Goal: Task Accomplishment & Management: Manage account settings

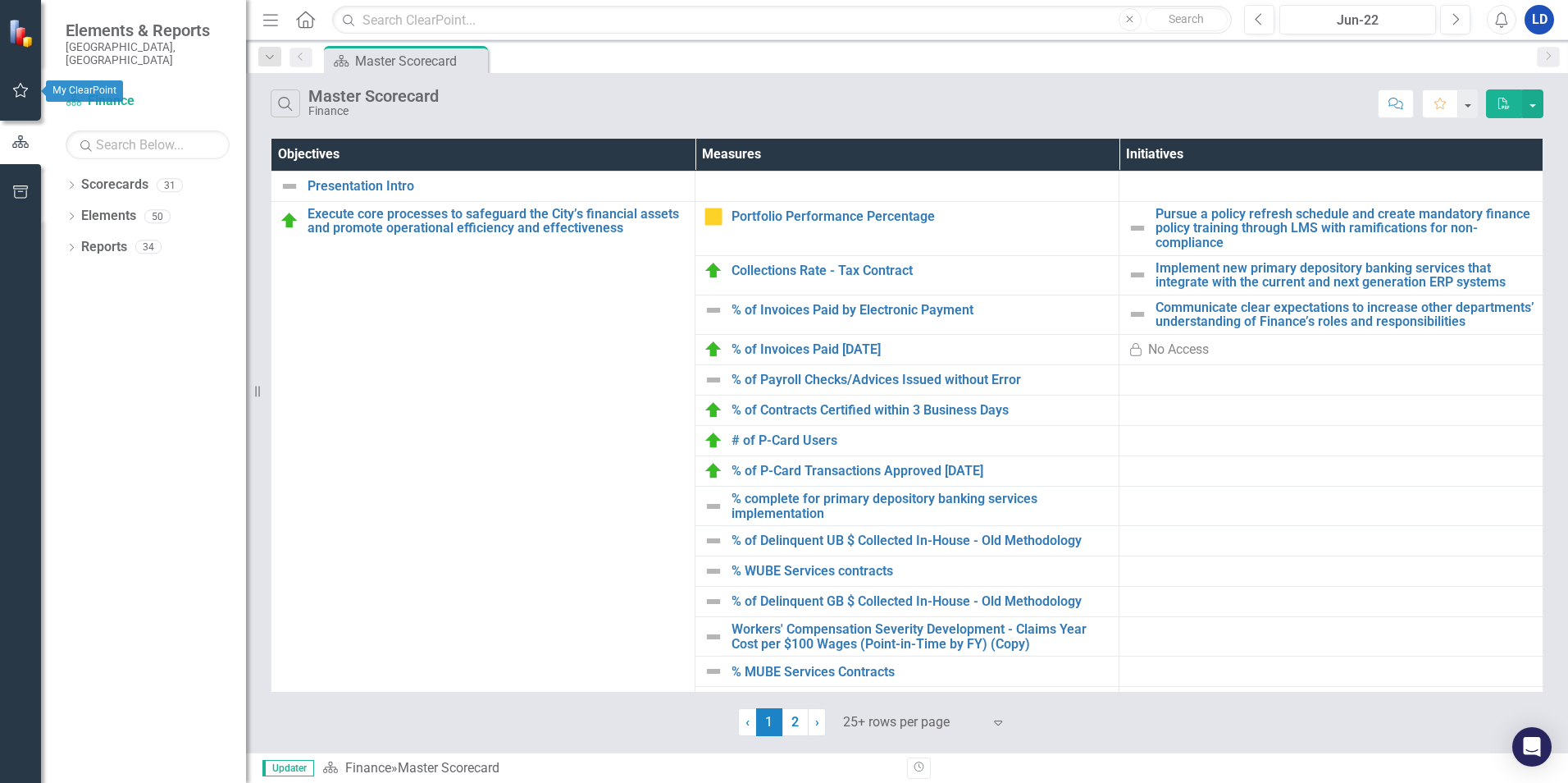
click at [21, 96] on icon "button" at bounding box center [21, 90] width 16 height 15
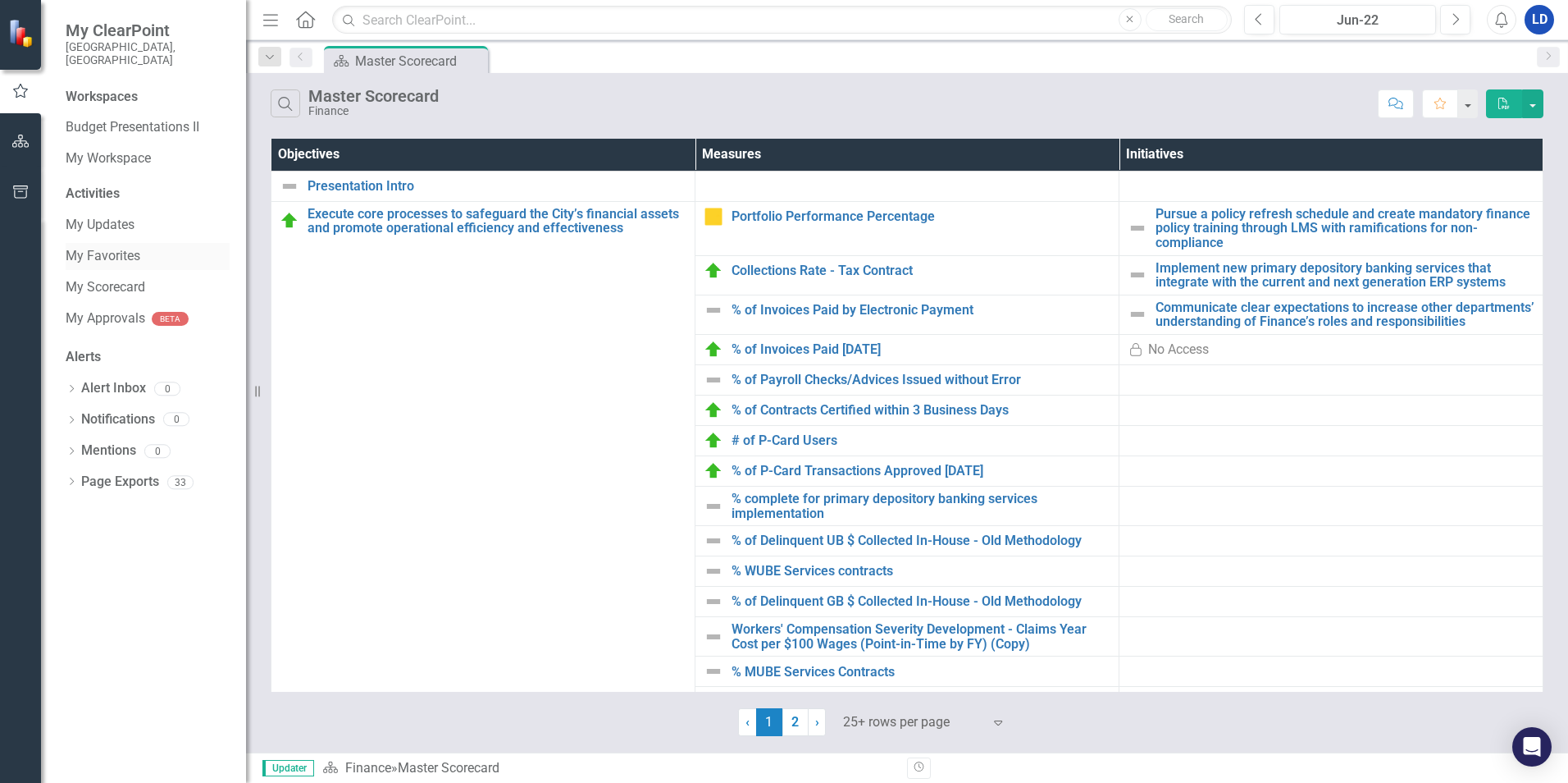
click at [125, 247] on link "My Favorites" at bounding box center [148, 256] width 164 height 19
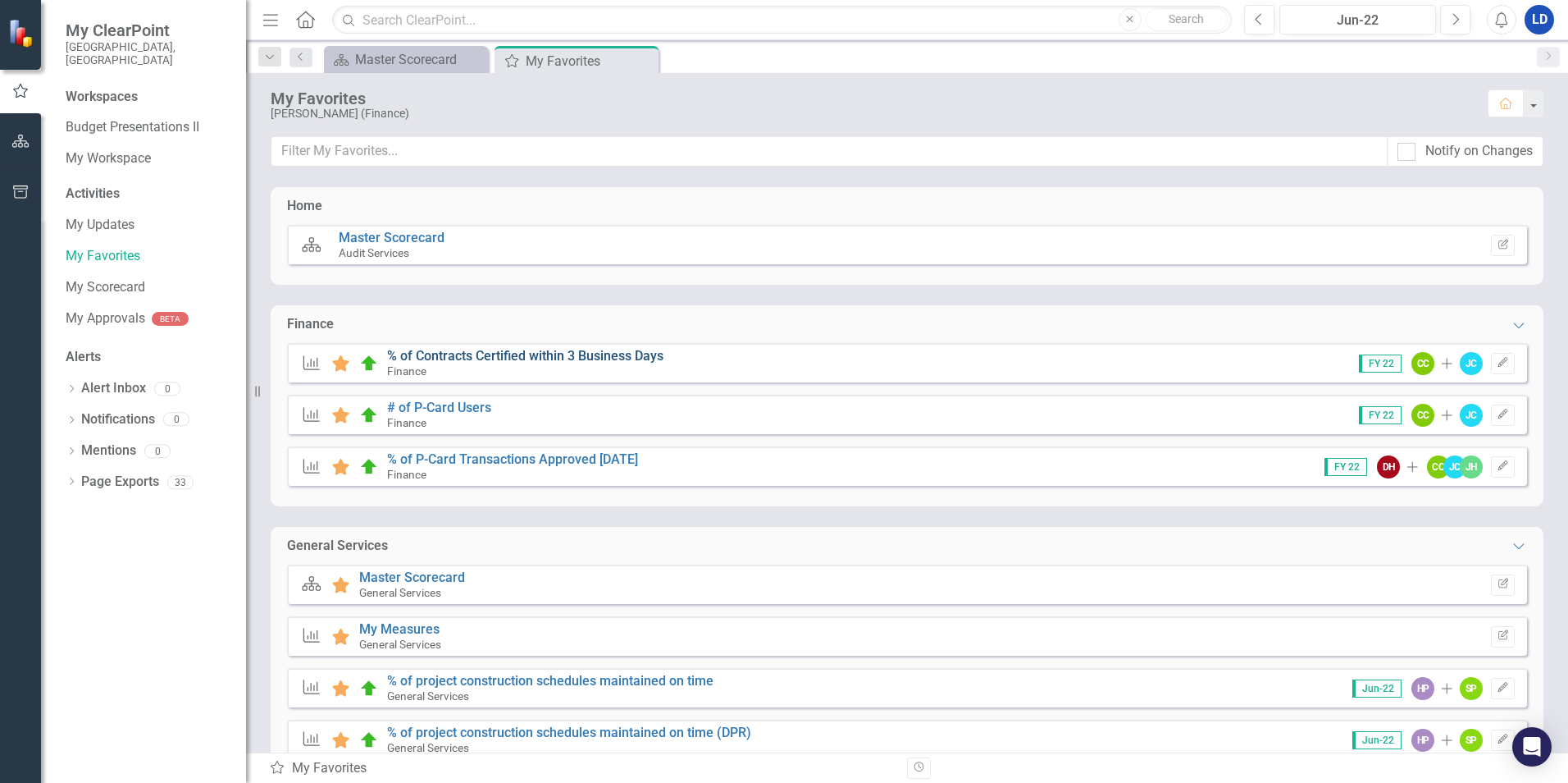
click at [439, 349] on link "% of Contracts Certified within 3 Business Days" at bounding box center [525, 356] width 276 height 16
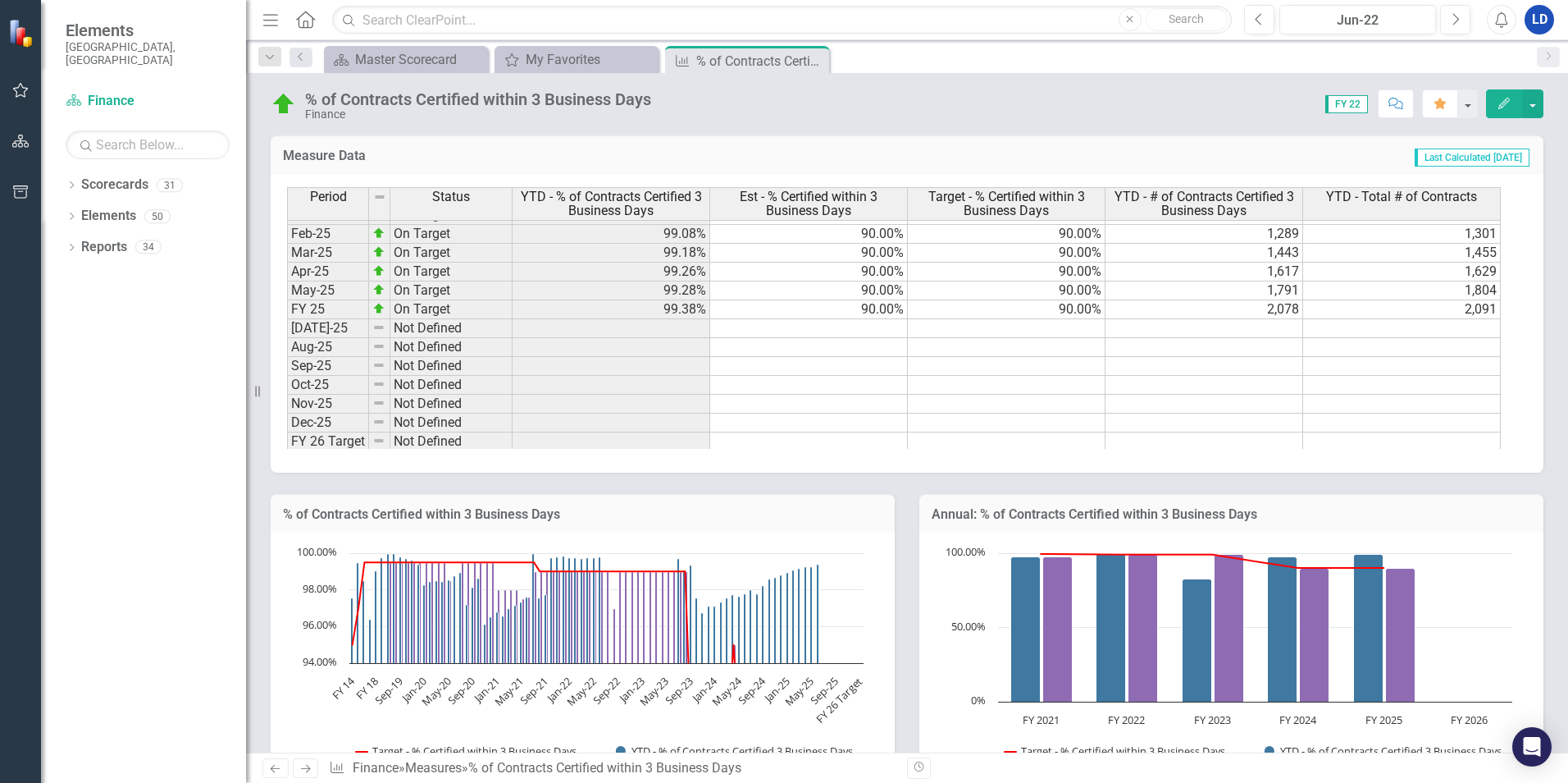
scroll to position [339, 0]
click at [1170, 325] on td at bounding box center [1205, 325] width 198 height 19
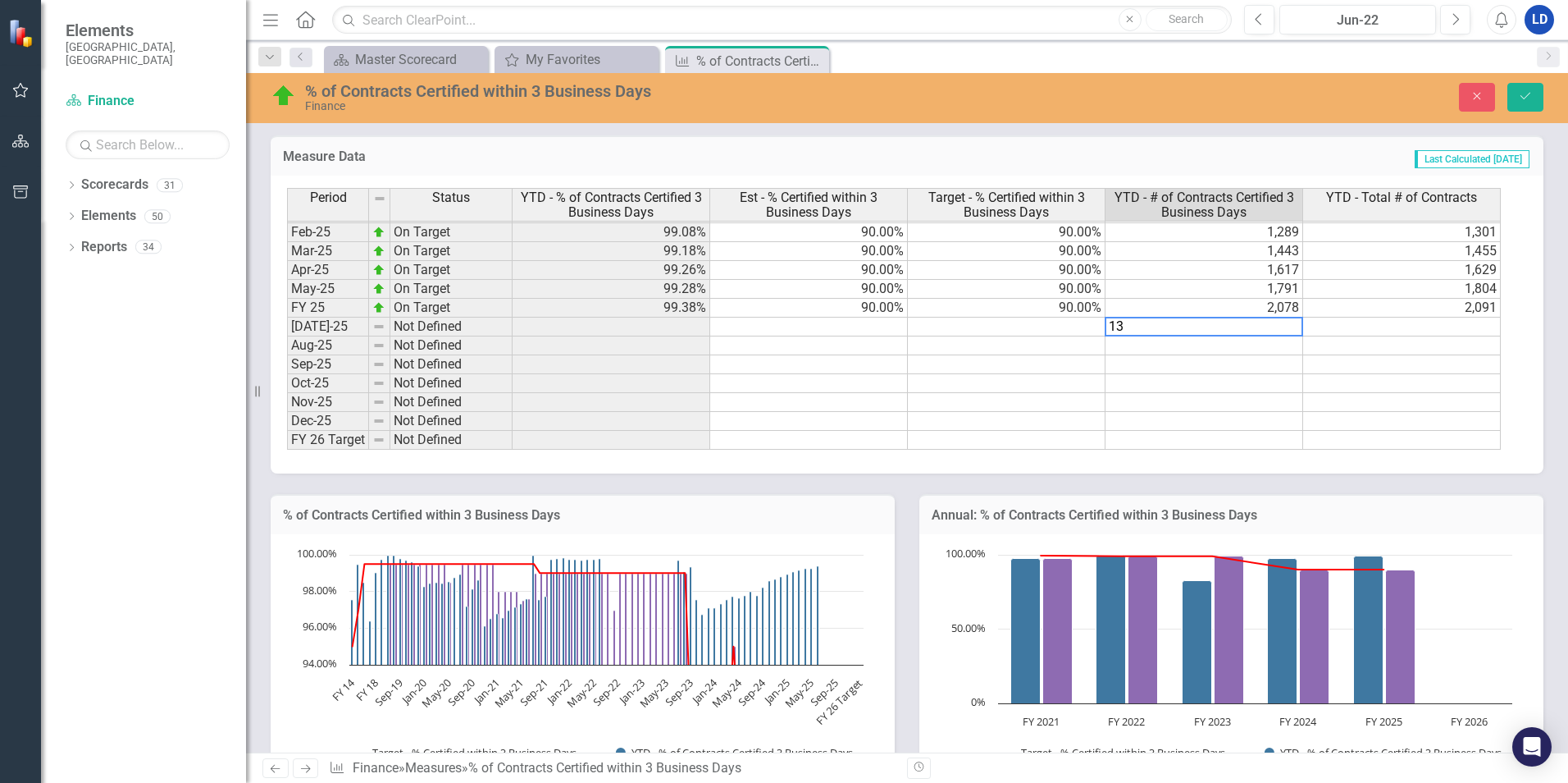
type textarea "138"
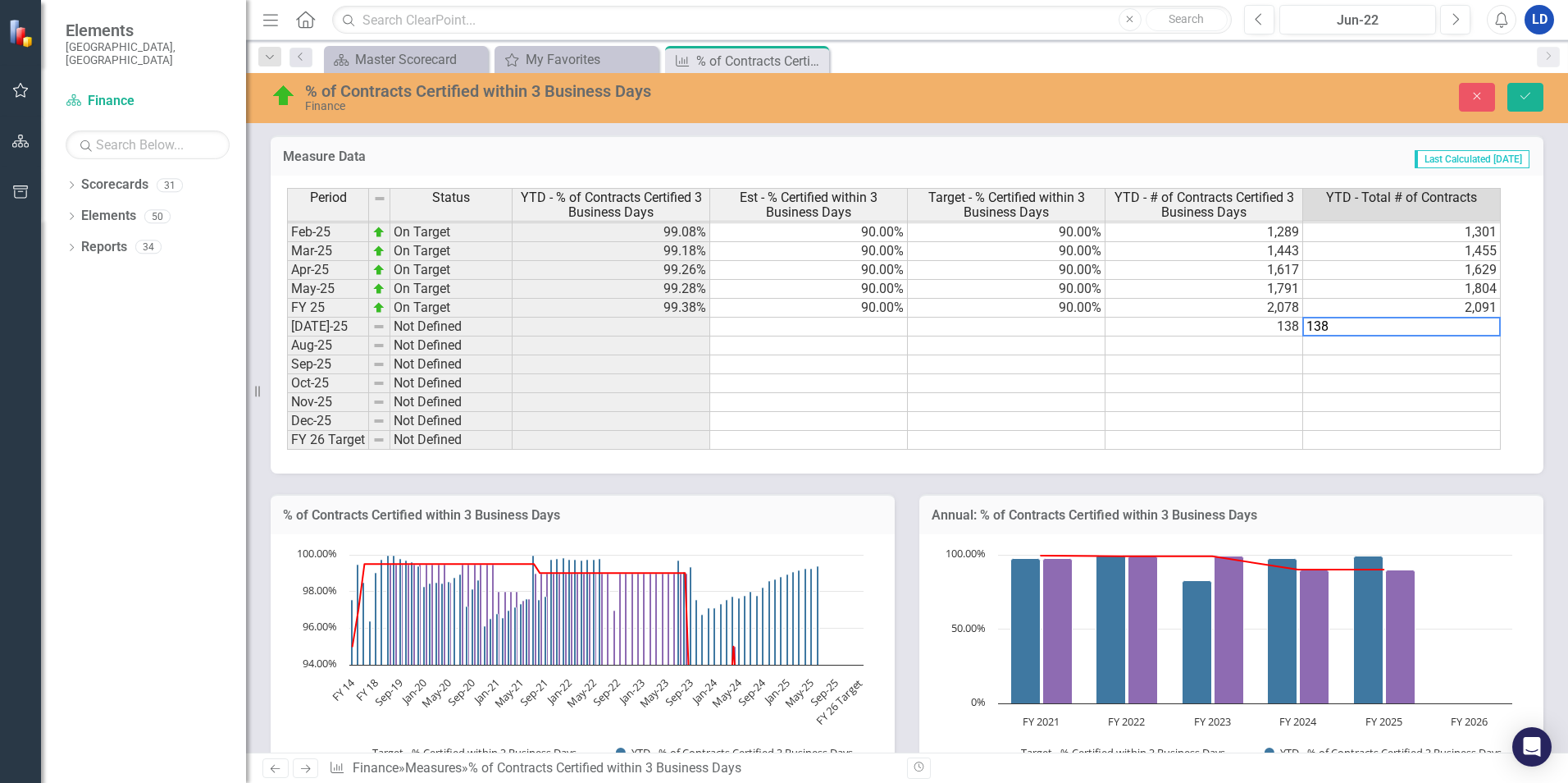
type textarea "138"
click at [954, 323] on td at bounding box center [1007, 326] width 198 height 19
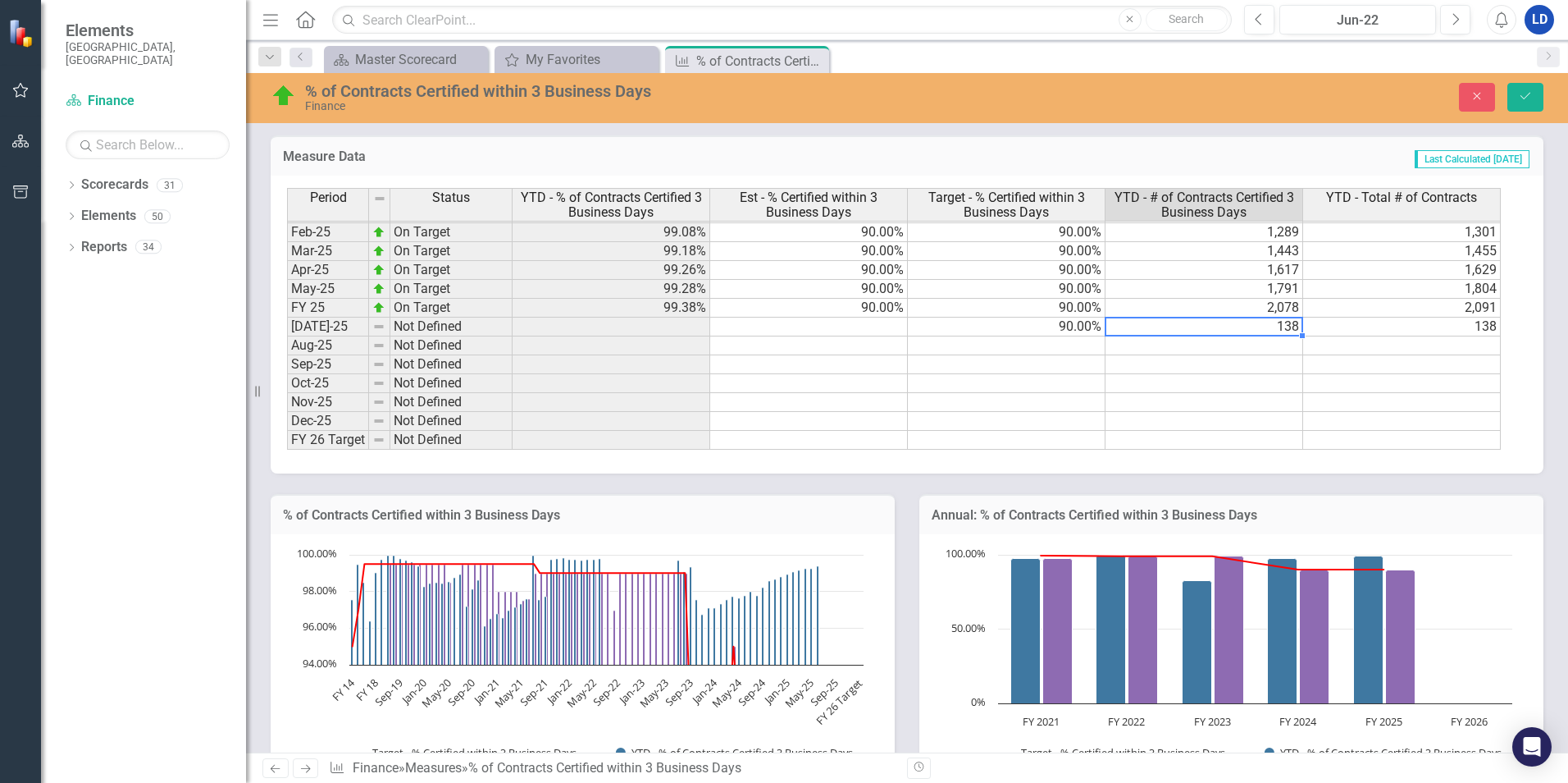
click at [871, 323] on td at bounding box center [809, 326] width 198 height 19
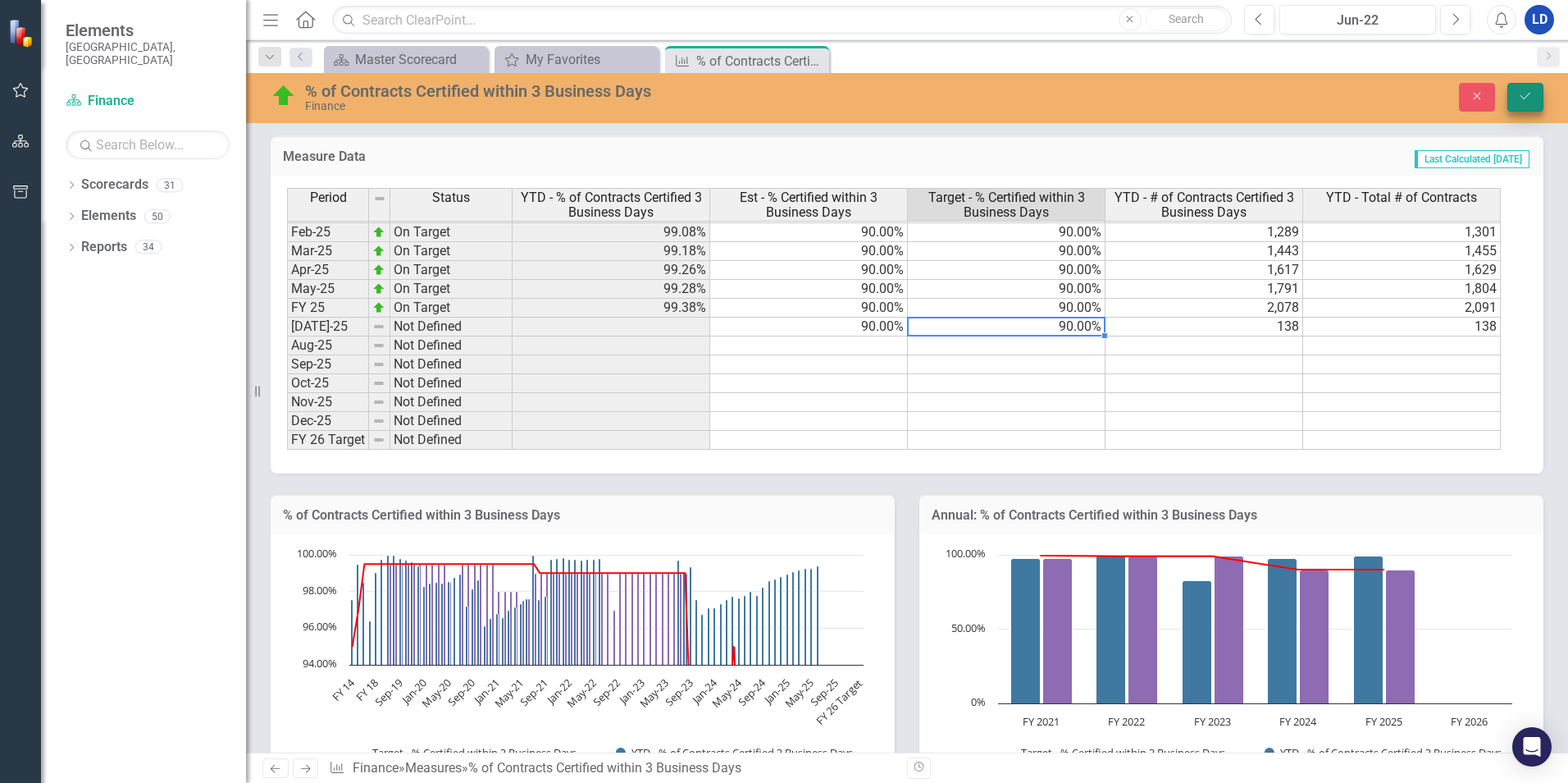
type textarea "90.00"
click at [1540, 98] on button "Save" at bounding box center [1526, 97] width 36 height 29
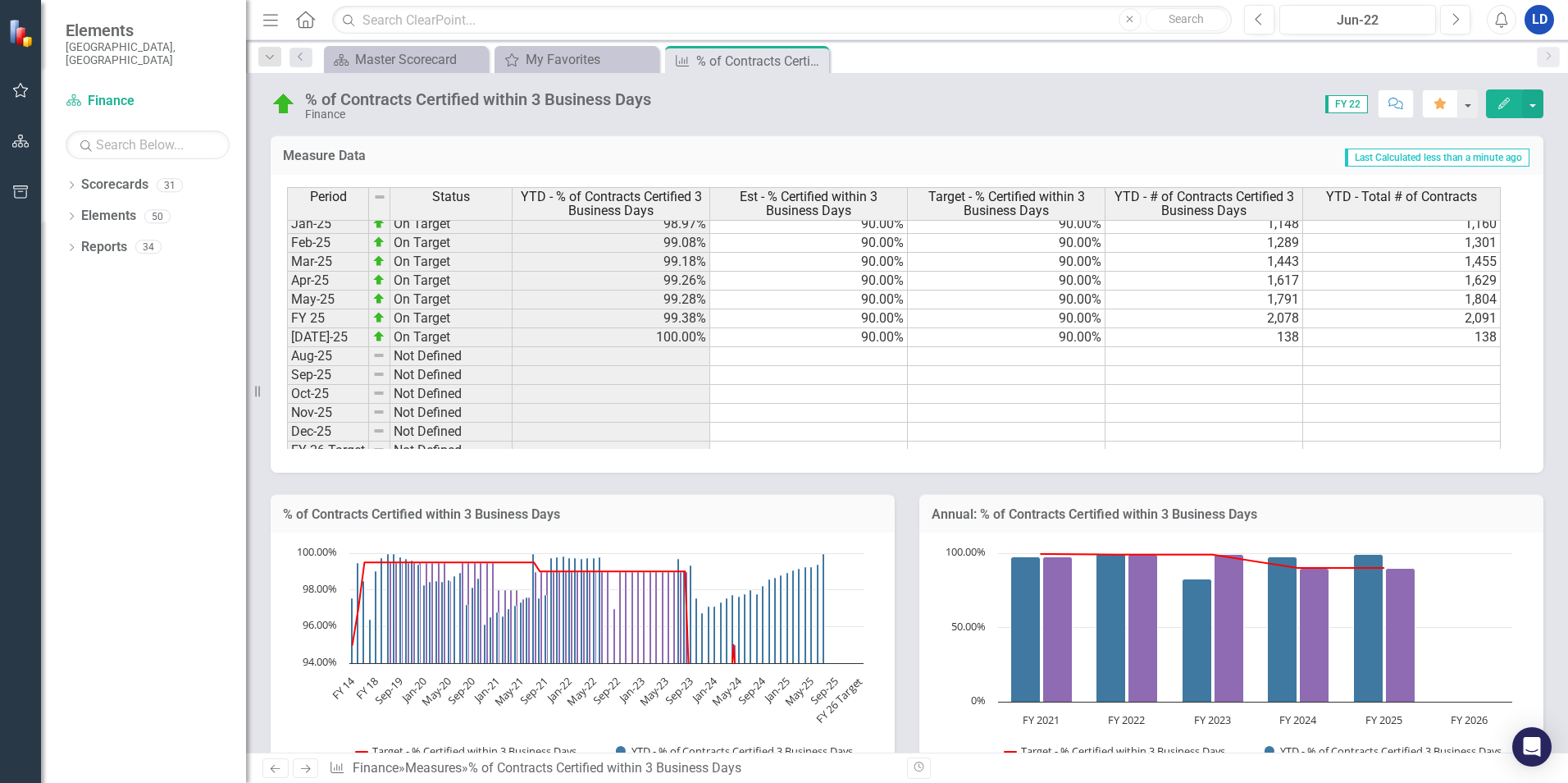
scroll to position [0, 0]
click at [1358, 324] on tbody "FY 18 Close to Target 99.02% 99.50% 2,018 2,038 FY 19 On Target 99.75% 99.50% 2…" at bounding box center [894, 203] width 1214 height 491
click at [1358, 324] on td "138" at bounding box center [1403, 325] width 198 height 19
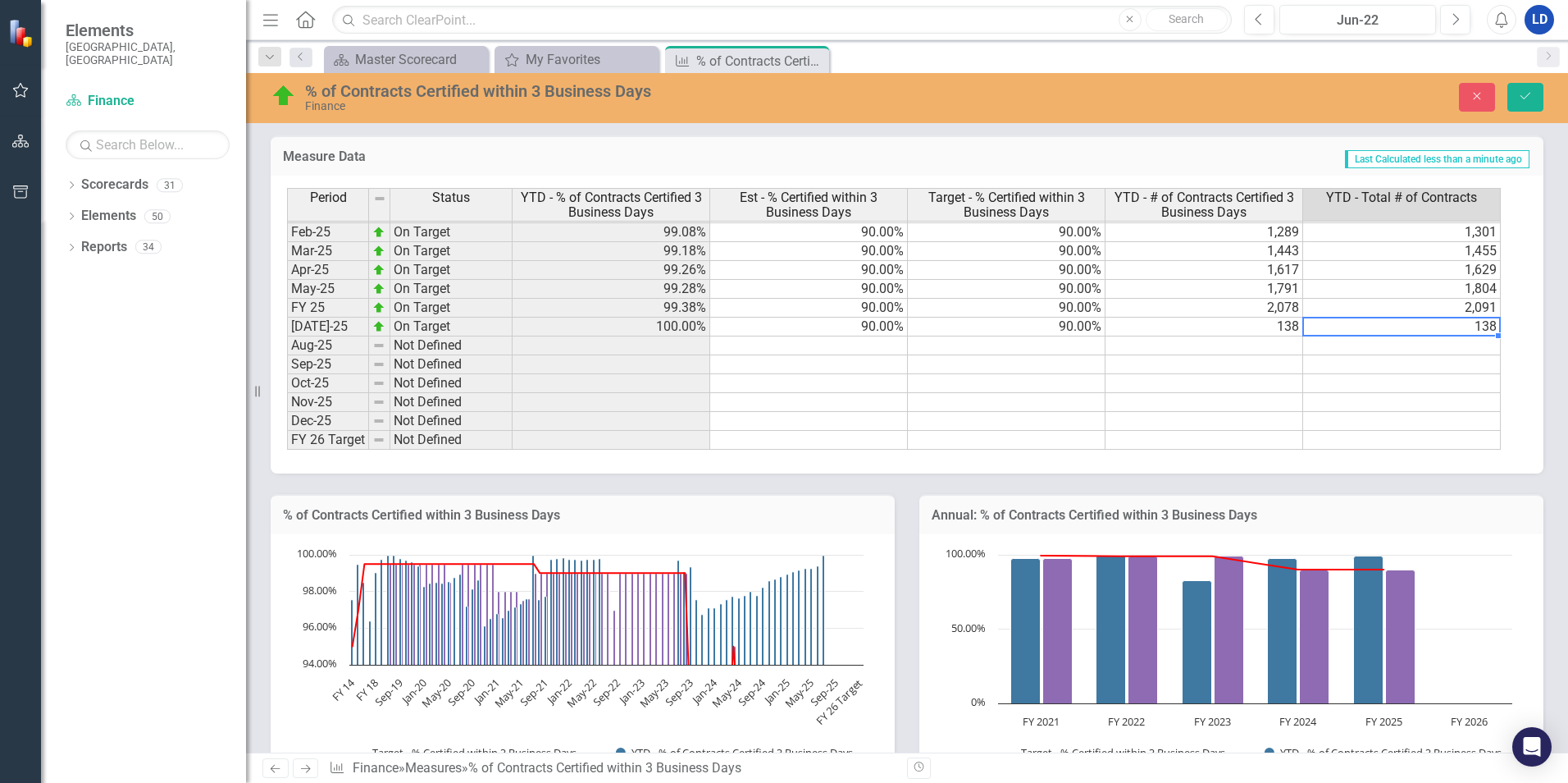
click at [1491, 326] on td "138" at bounding box center [1403, 326] width 198 height 19
click at [1492, 326] on td "138" at bounding box center [1403, 326] width 198 height 19
type textarea "139"
click at [1525, 95] on icon "Save" at bounding box center [1526, 95] width 15 height 11
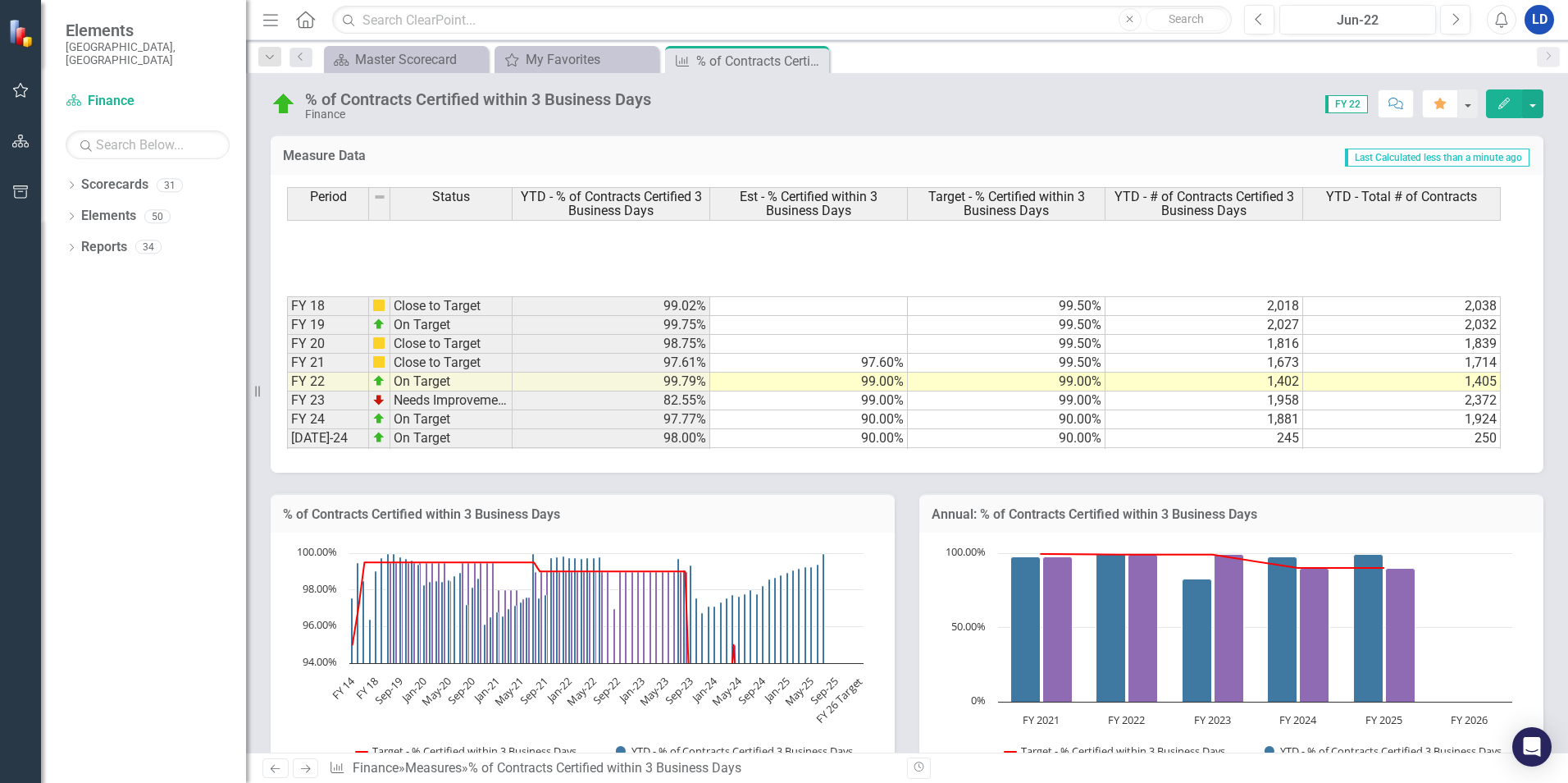
scroll to position [339, 0]
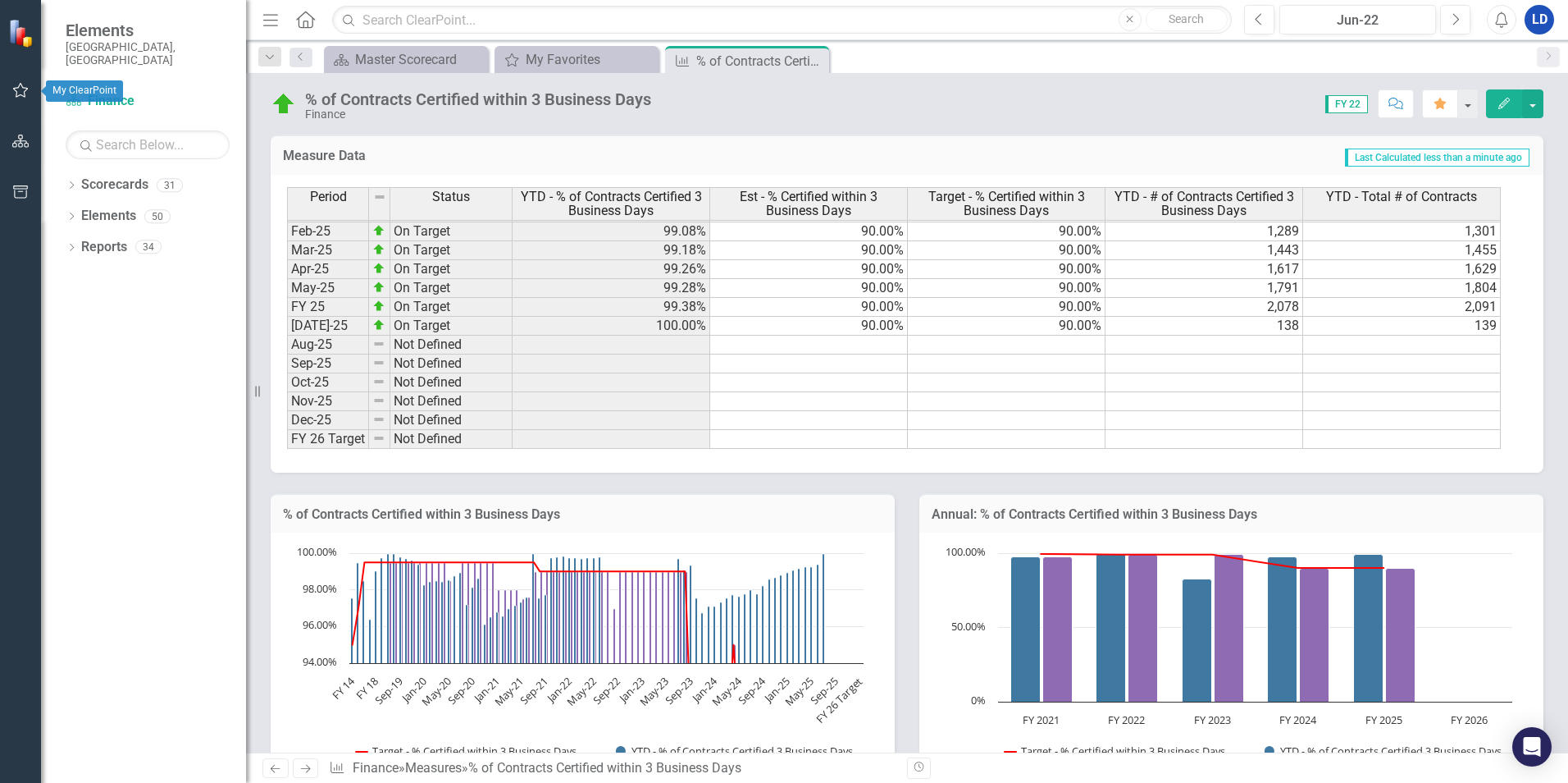
click at [19, 90] on icon "button" at bounding box center [21, 90] width 18 height 13
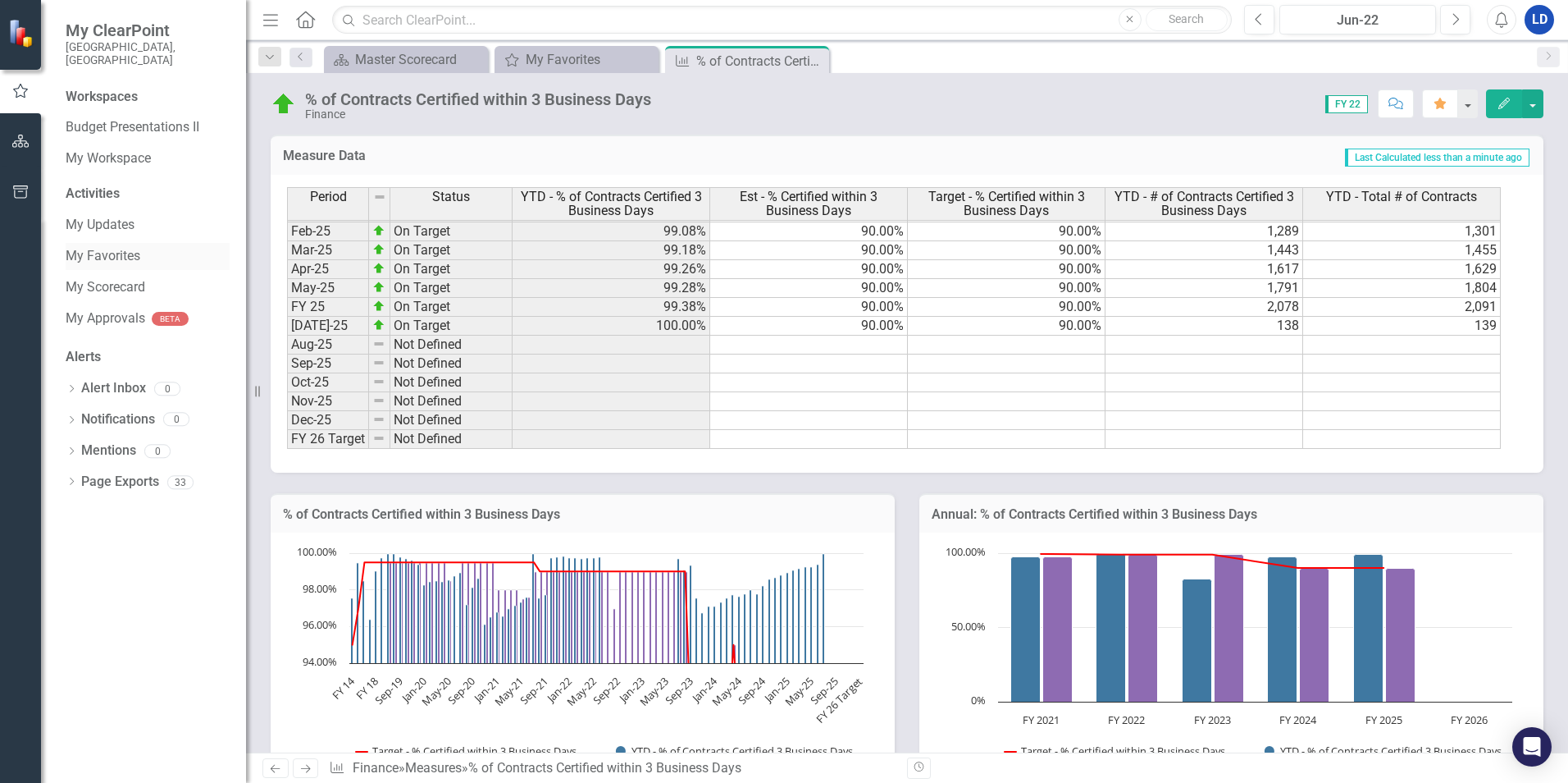
click at [102, 247] on link "My Favorites" at bounding box center [148, 256] width 164 height 19
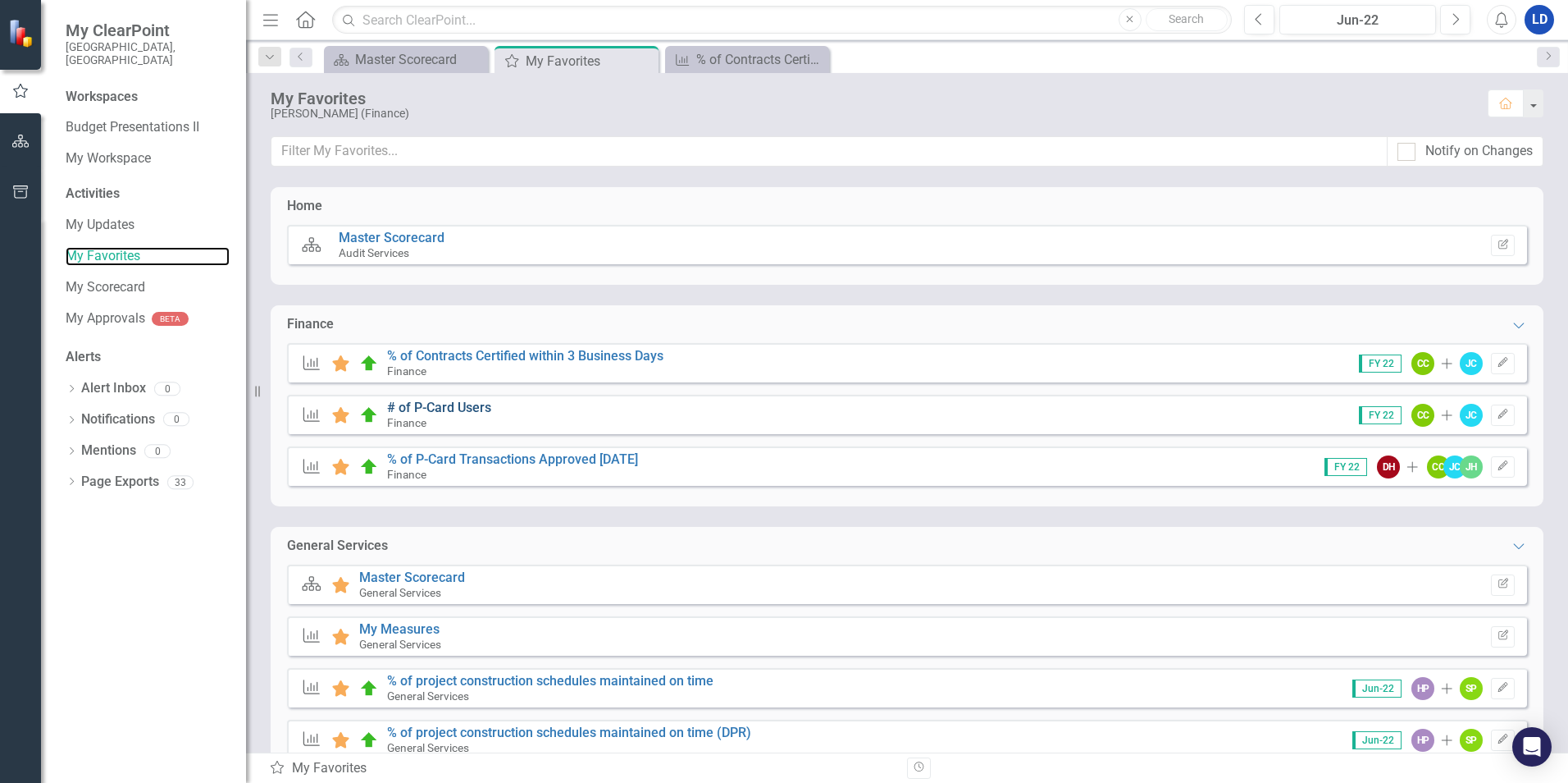
scroll to position [48, 0]
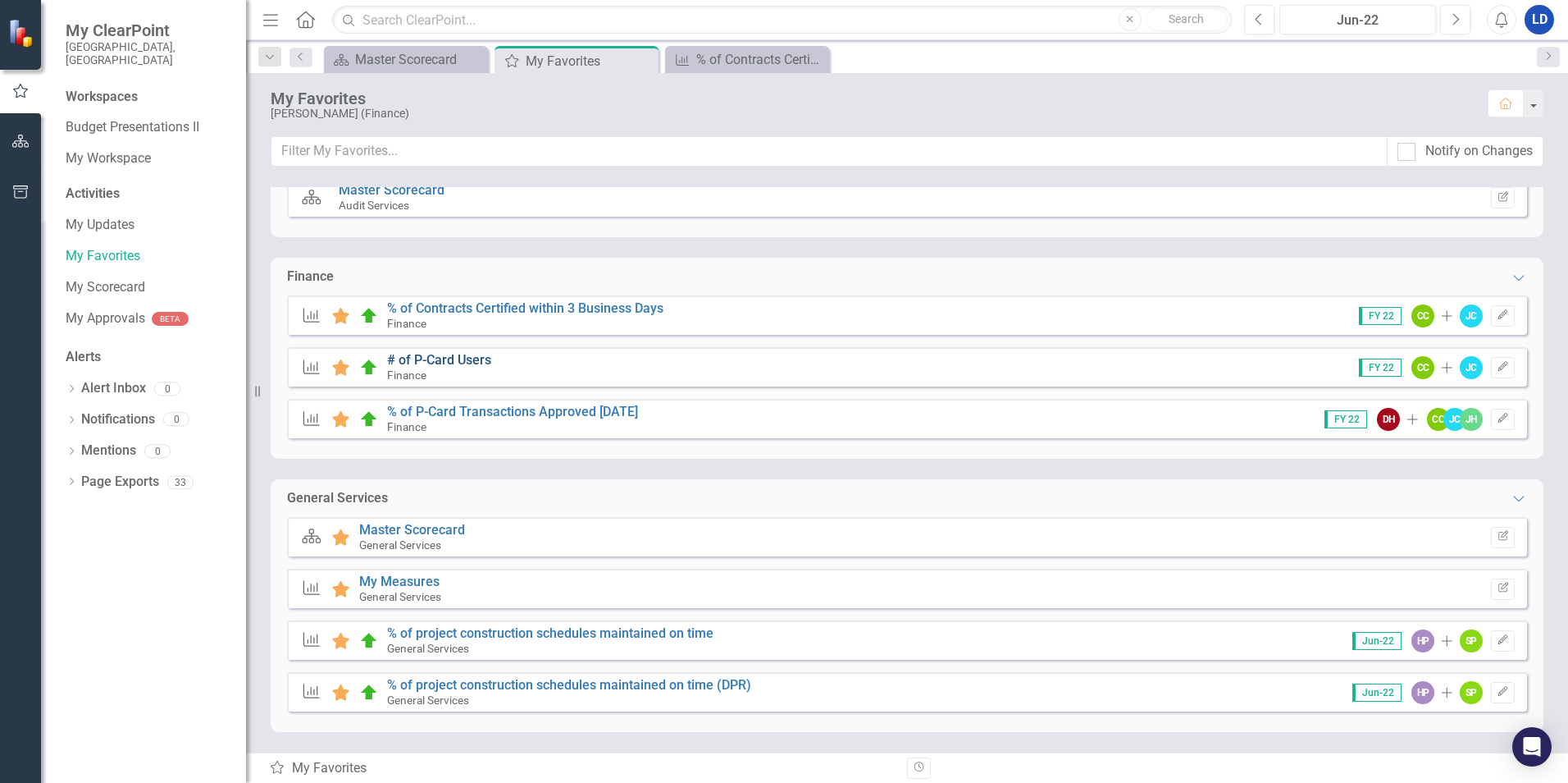
click at [448, 356] on link "# of P-Card Users" at bounding box center [439, 360] width 104 height 16
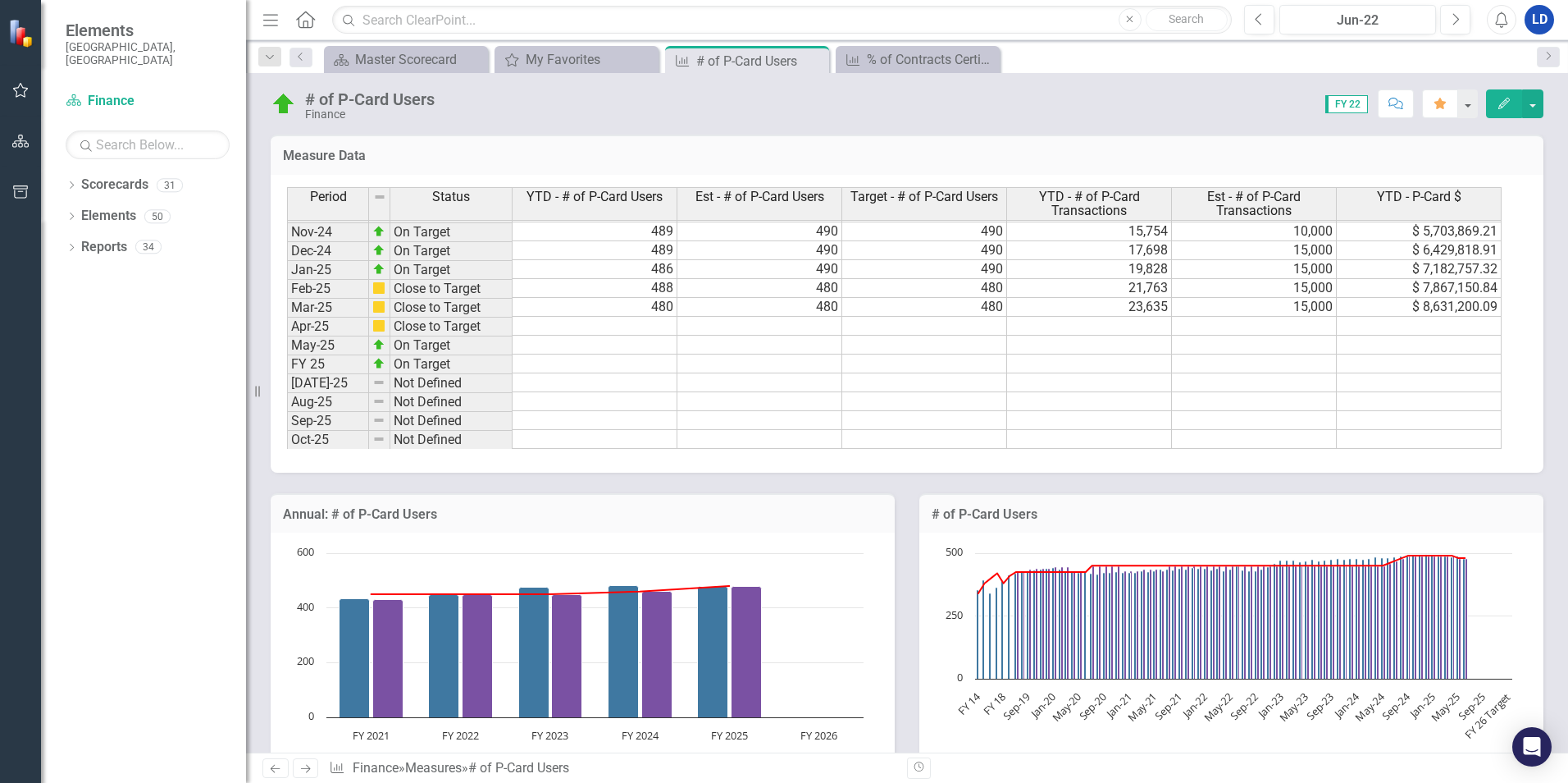
scroll to position [339, 0]
click at [666, 323] on tbody "FY 14 On Target 354 340 12,721 FY 15 On Target 393 380 14,080 FY 16 Needs Impro…" at bounding box center [894, 165] width 1215 height 567
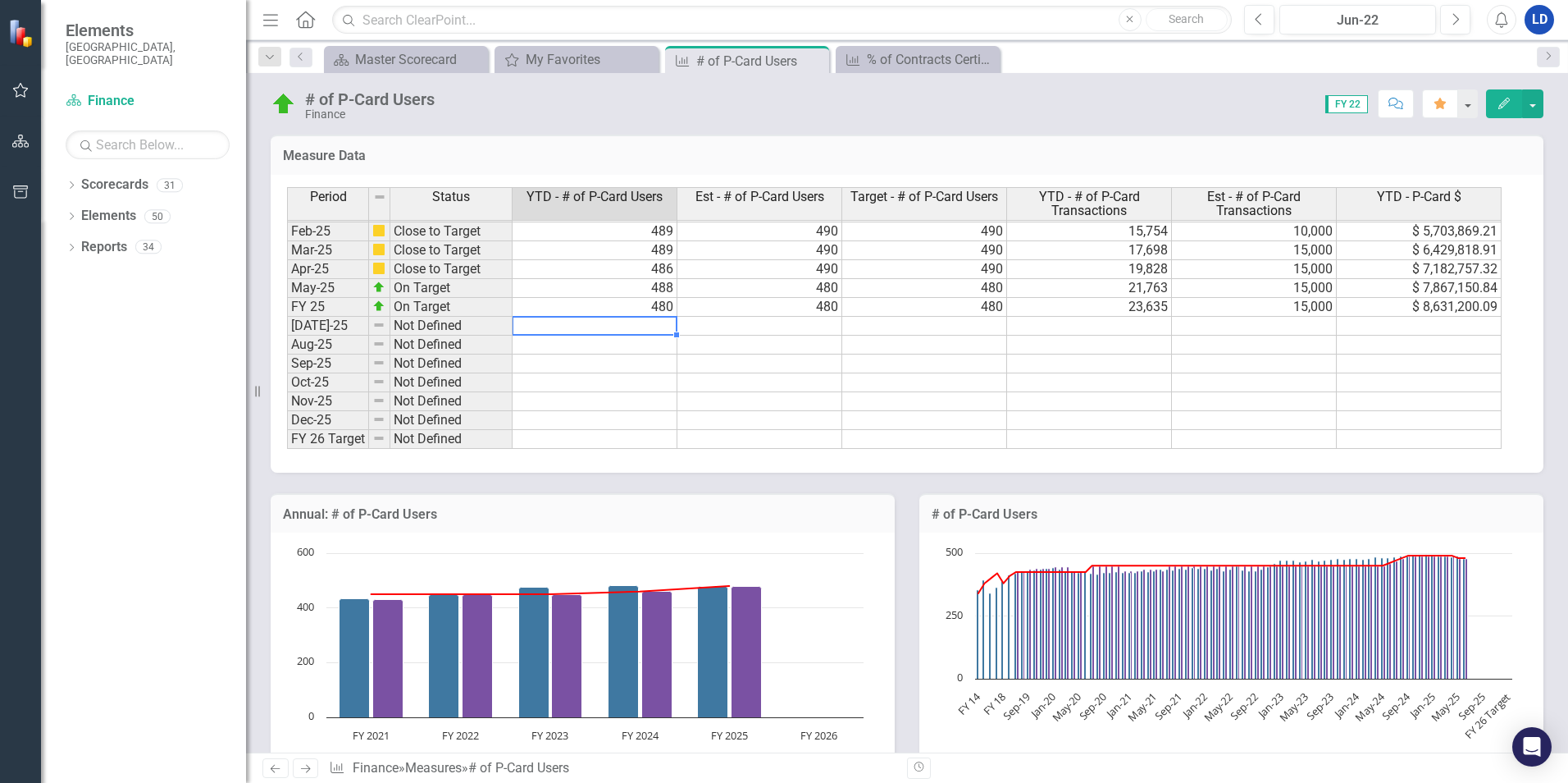
click at [670, 329] on td at bounding box center [595, 325] width 165 height 19
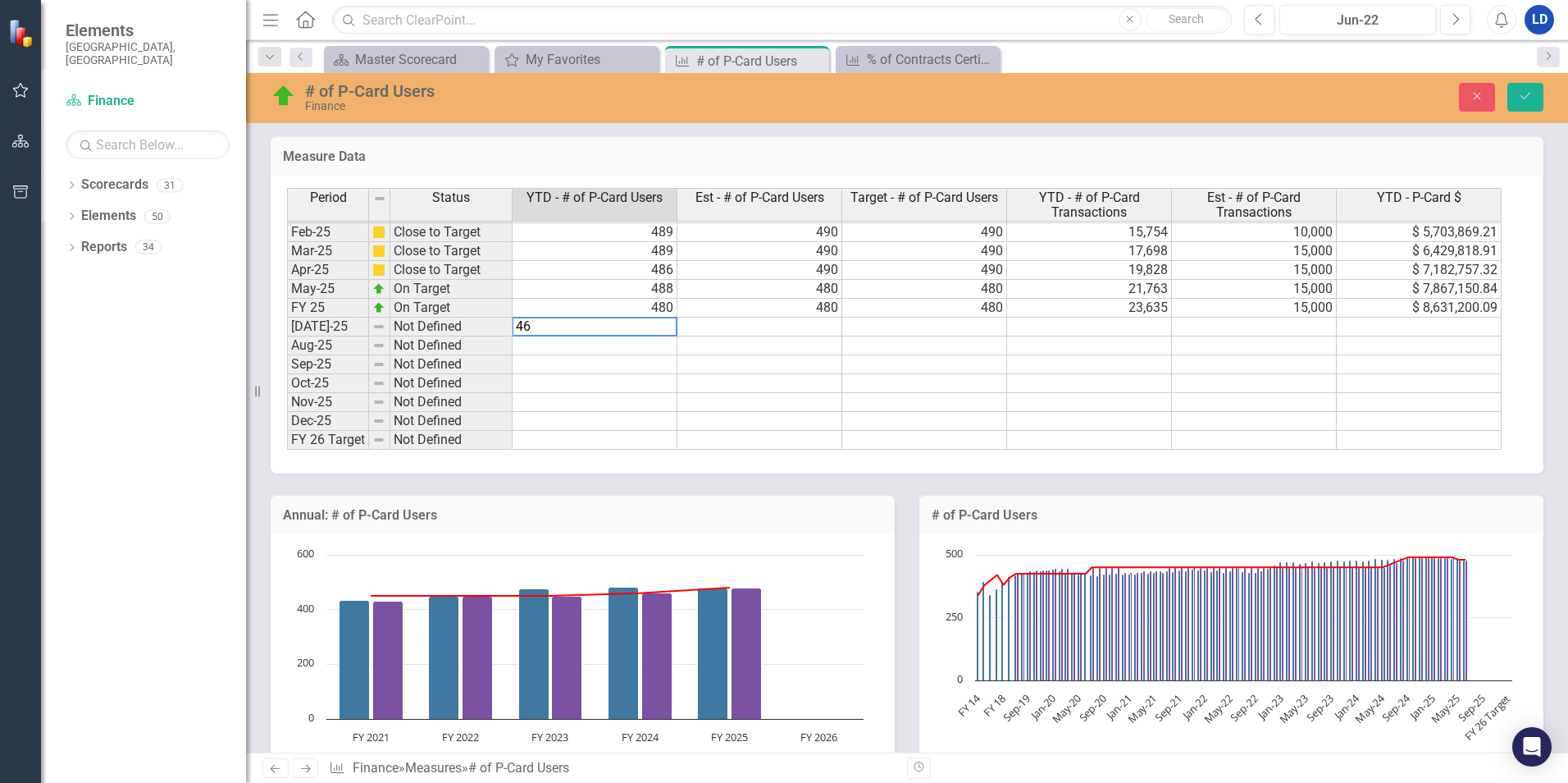
type textarea "466"
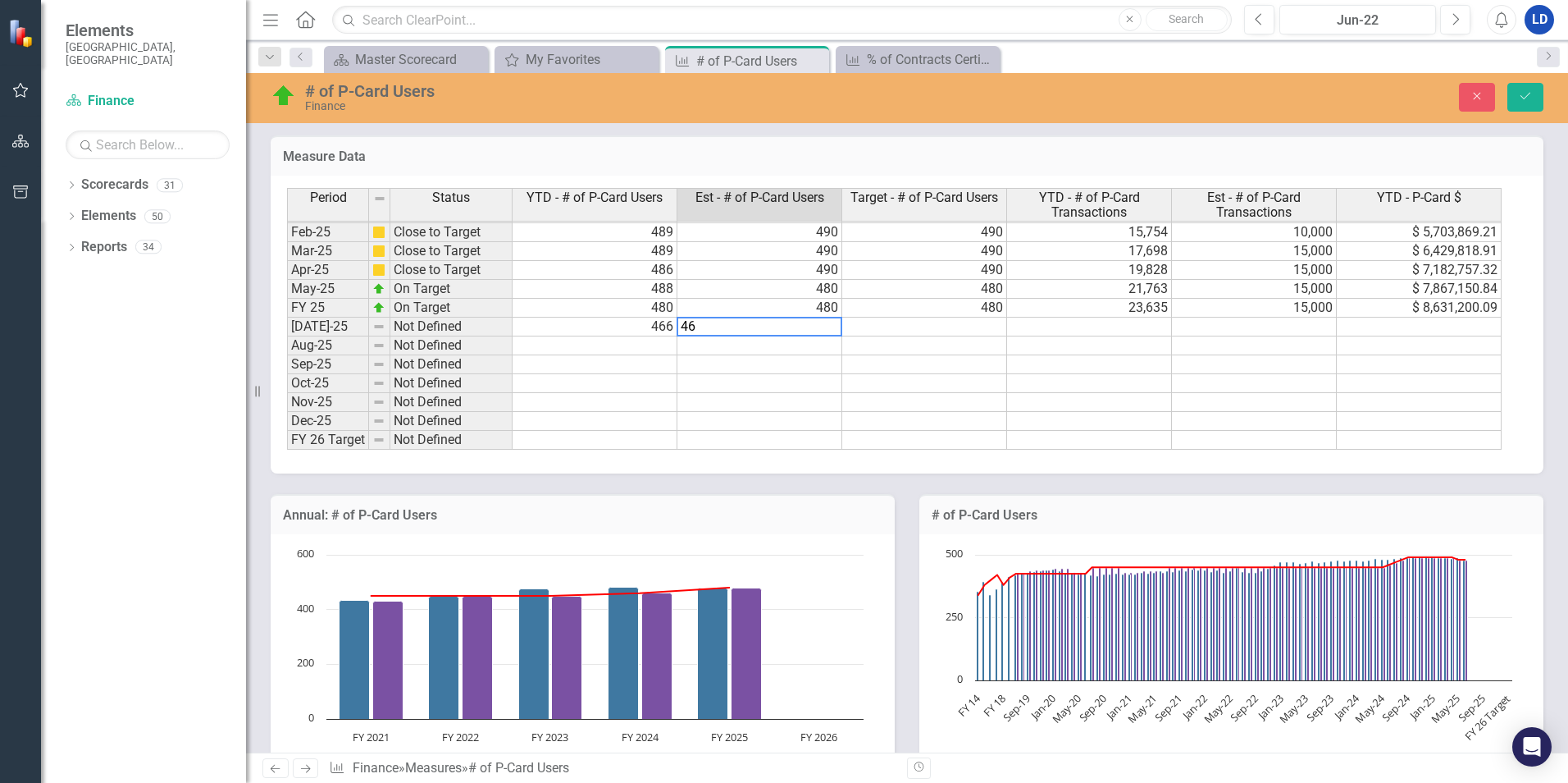
type textarea "460"
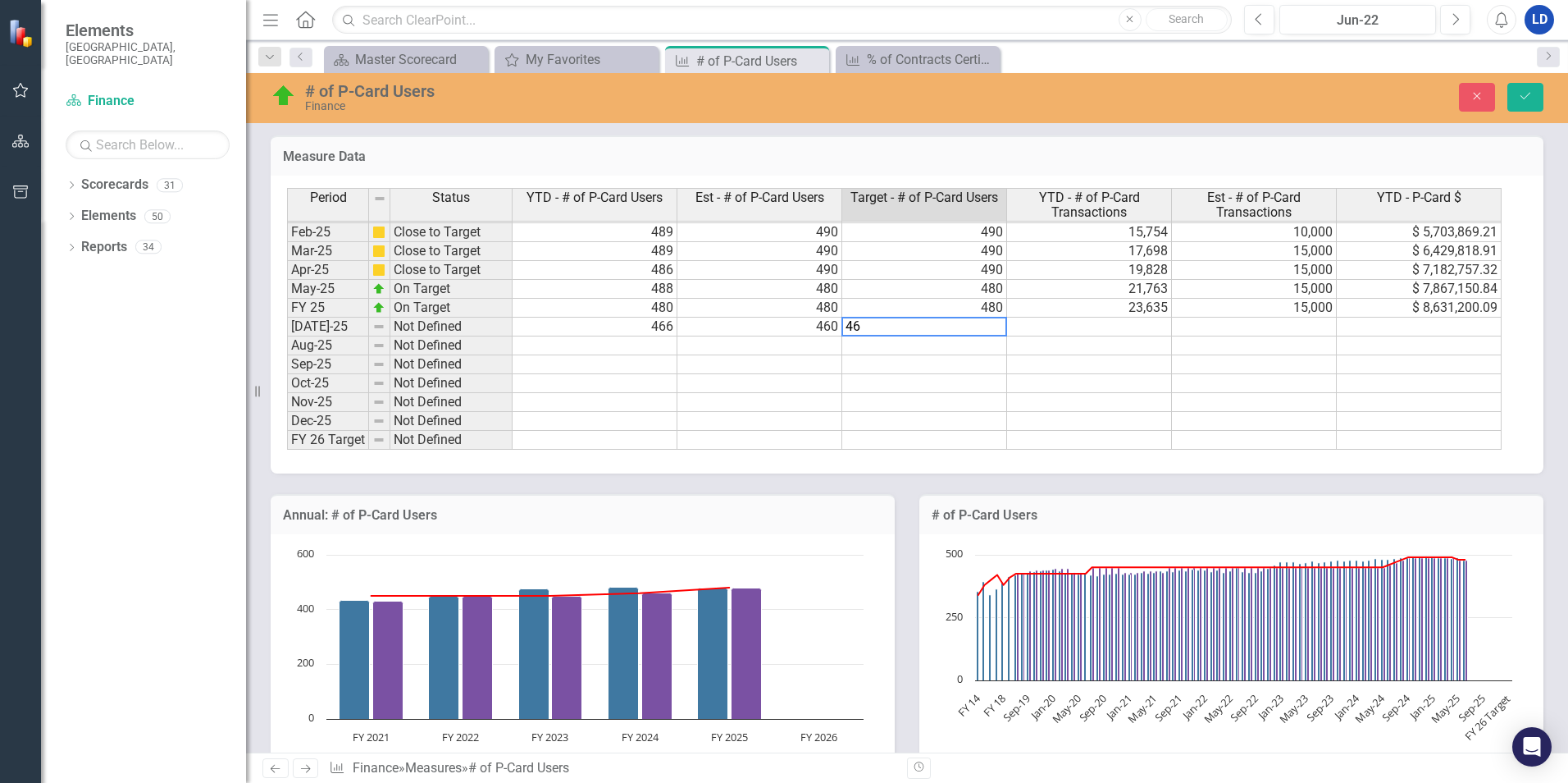
type textarea "460"
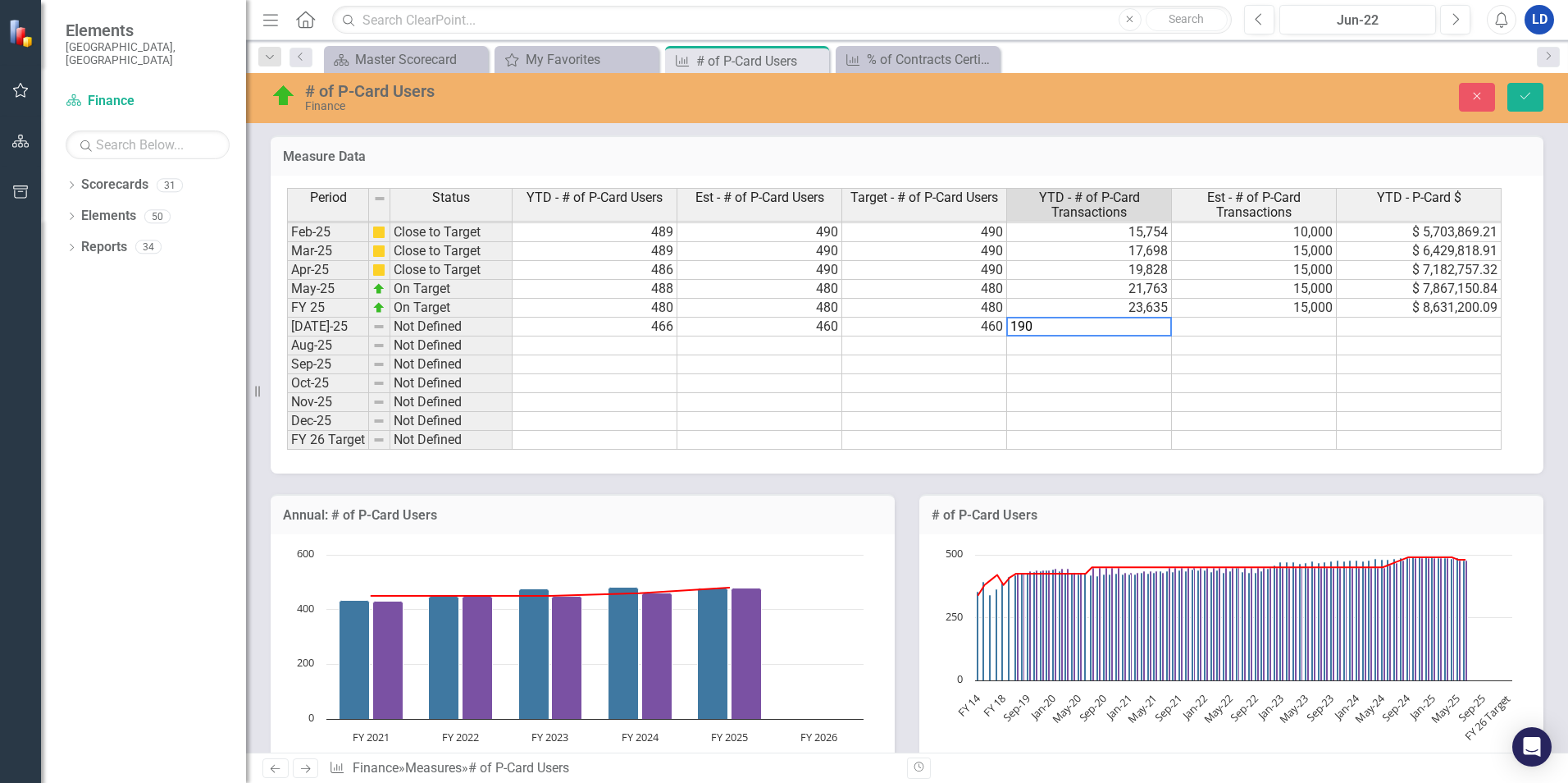
type textarea "1905"
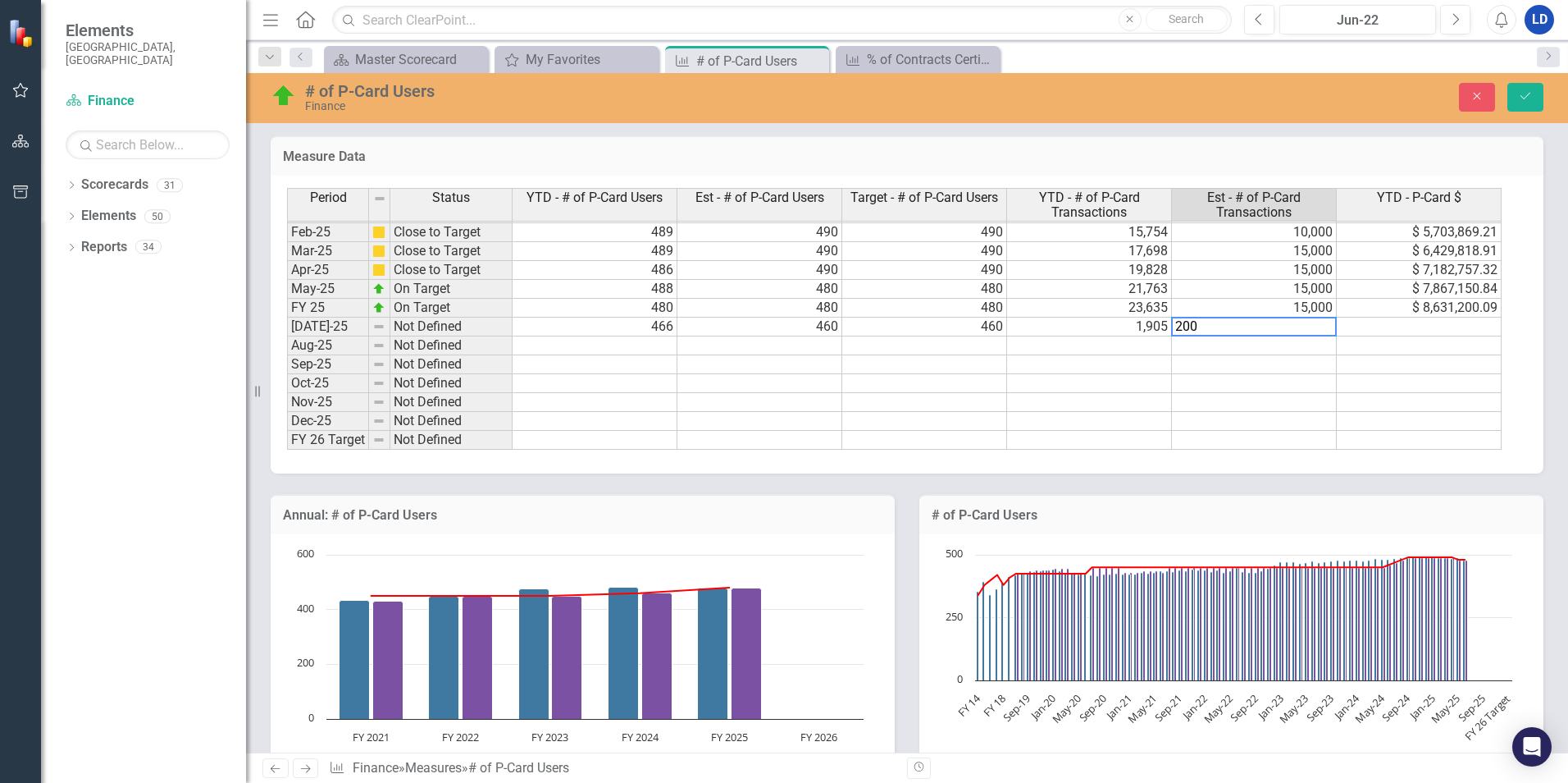
type textarea "2000"
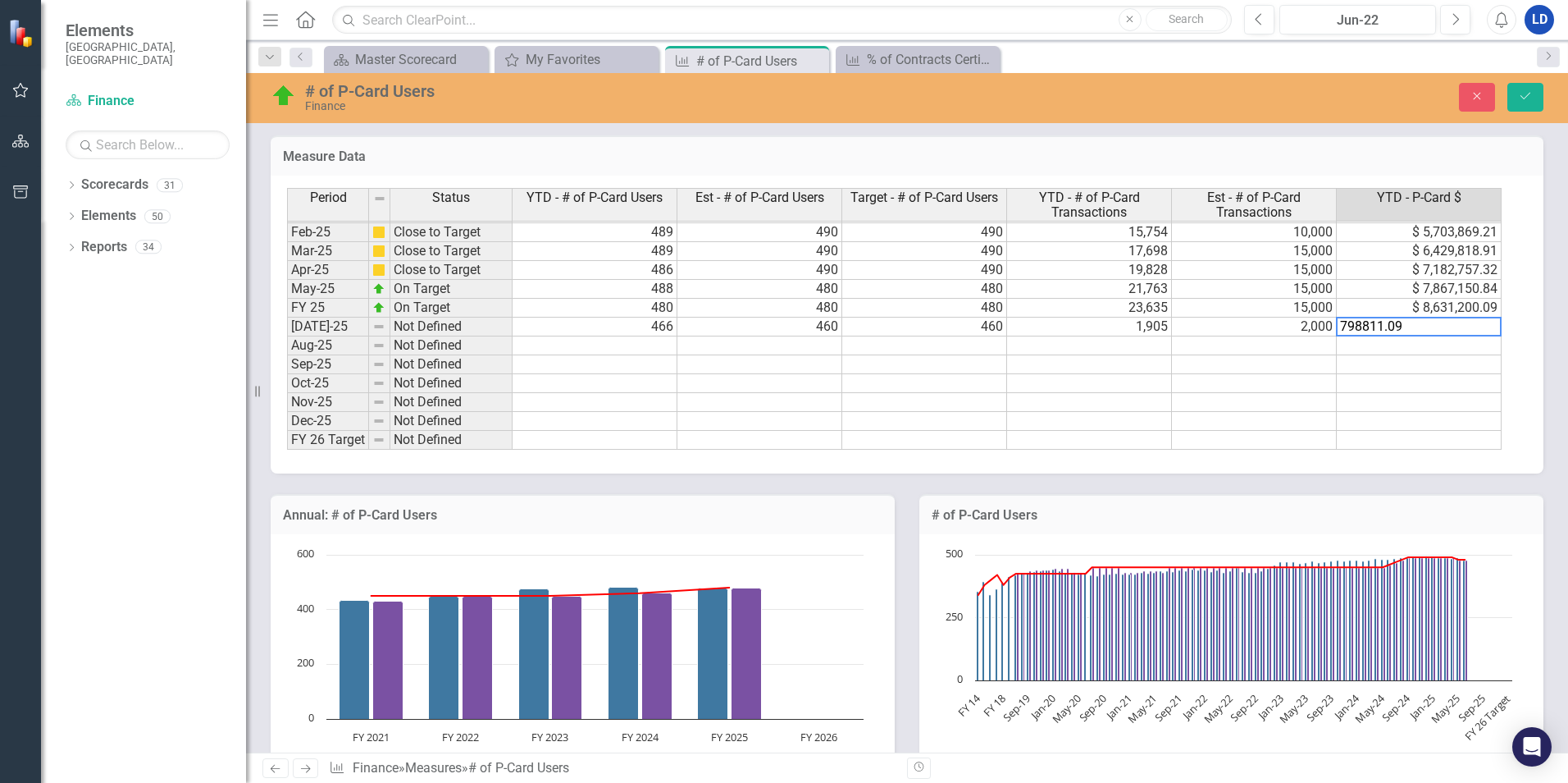
type textarea "798811.09"
click at [1375, 346] on td at bounding box center [1420, 346] width 165 height 19
click at [1530, 100] on icon "Save" at bounding box center [1526, 95] width 15 height 11
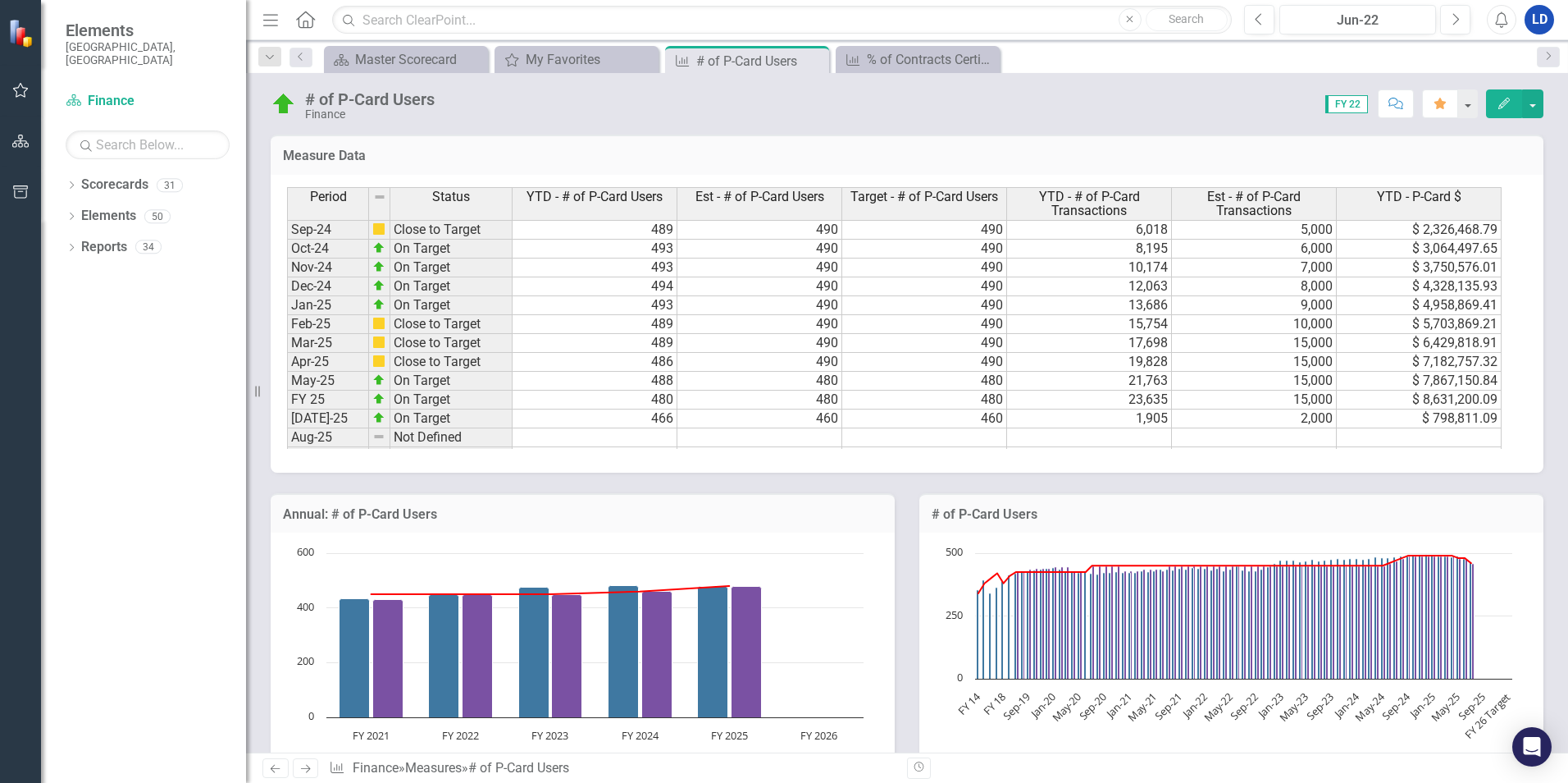
scroll to position [328, 0]
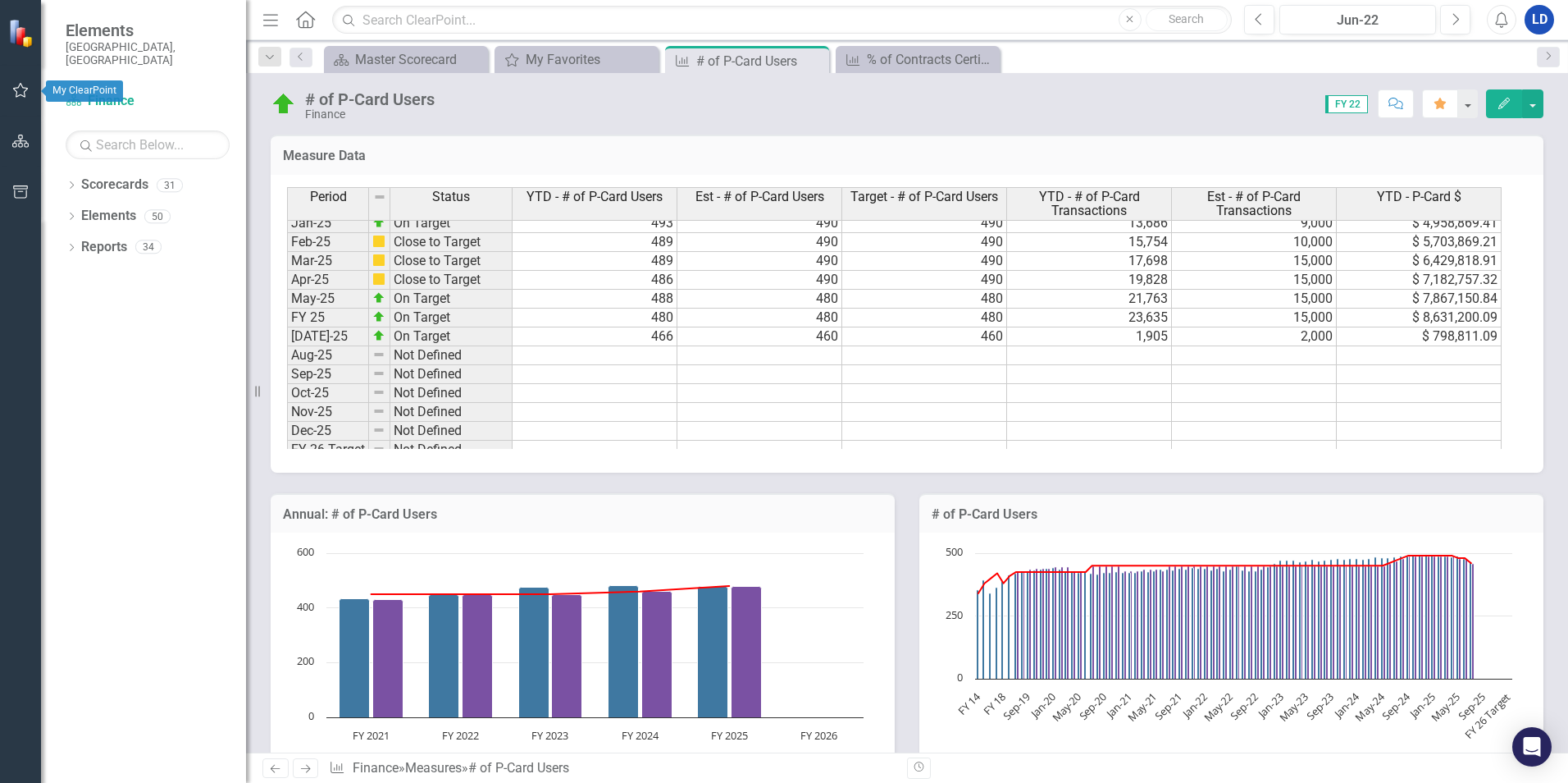
click at [23, 91] on icon "button" at bounding box center [21, 90] width 18 height 13
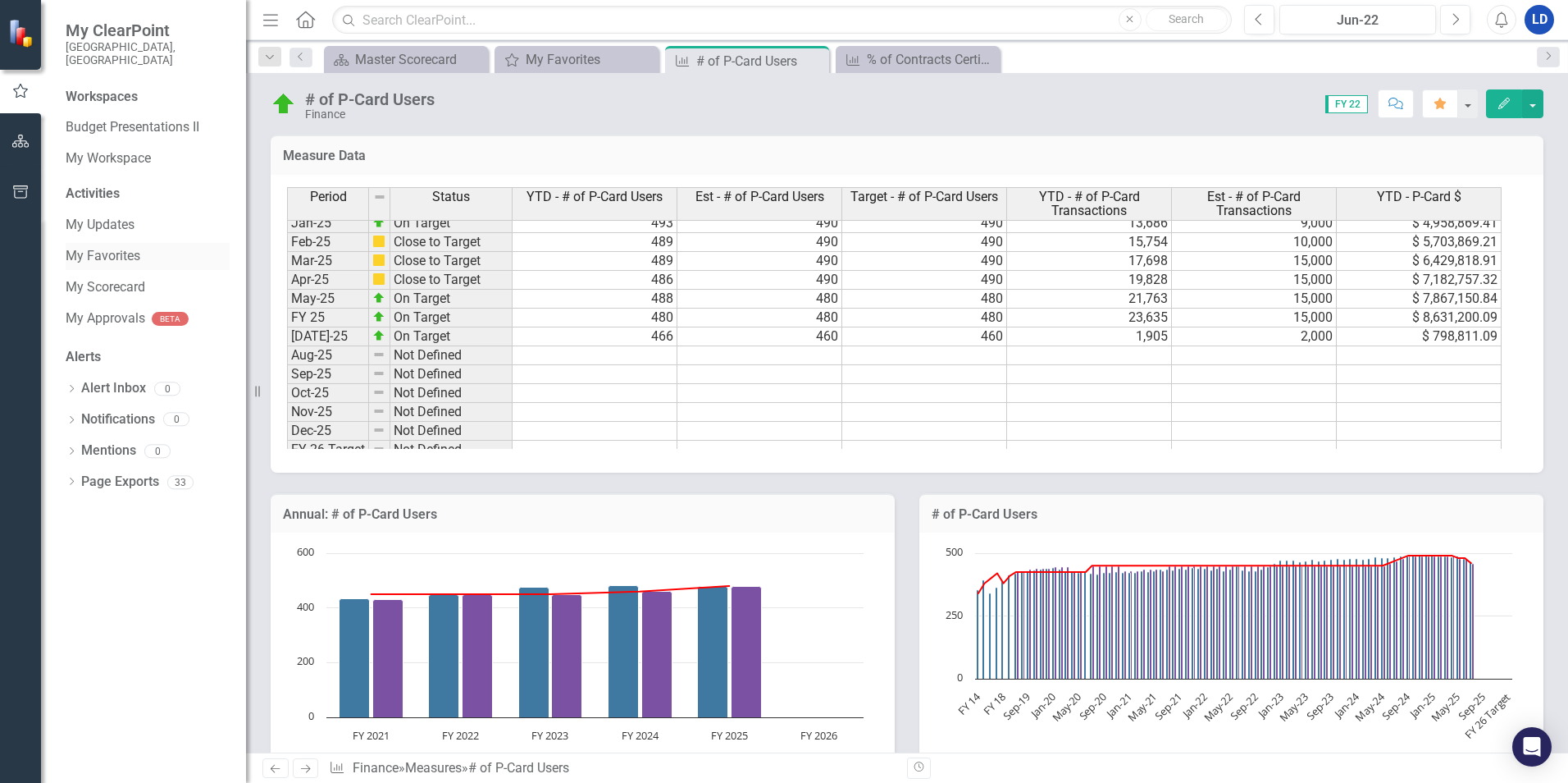
click at [117, 247] on link "My Favorites" at bounding box center [148, 256] width 164 height 19
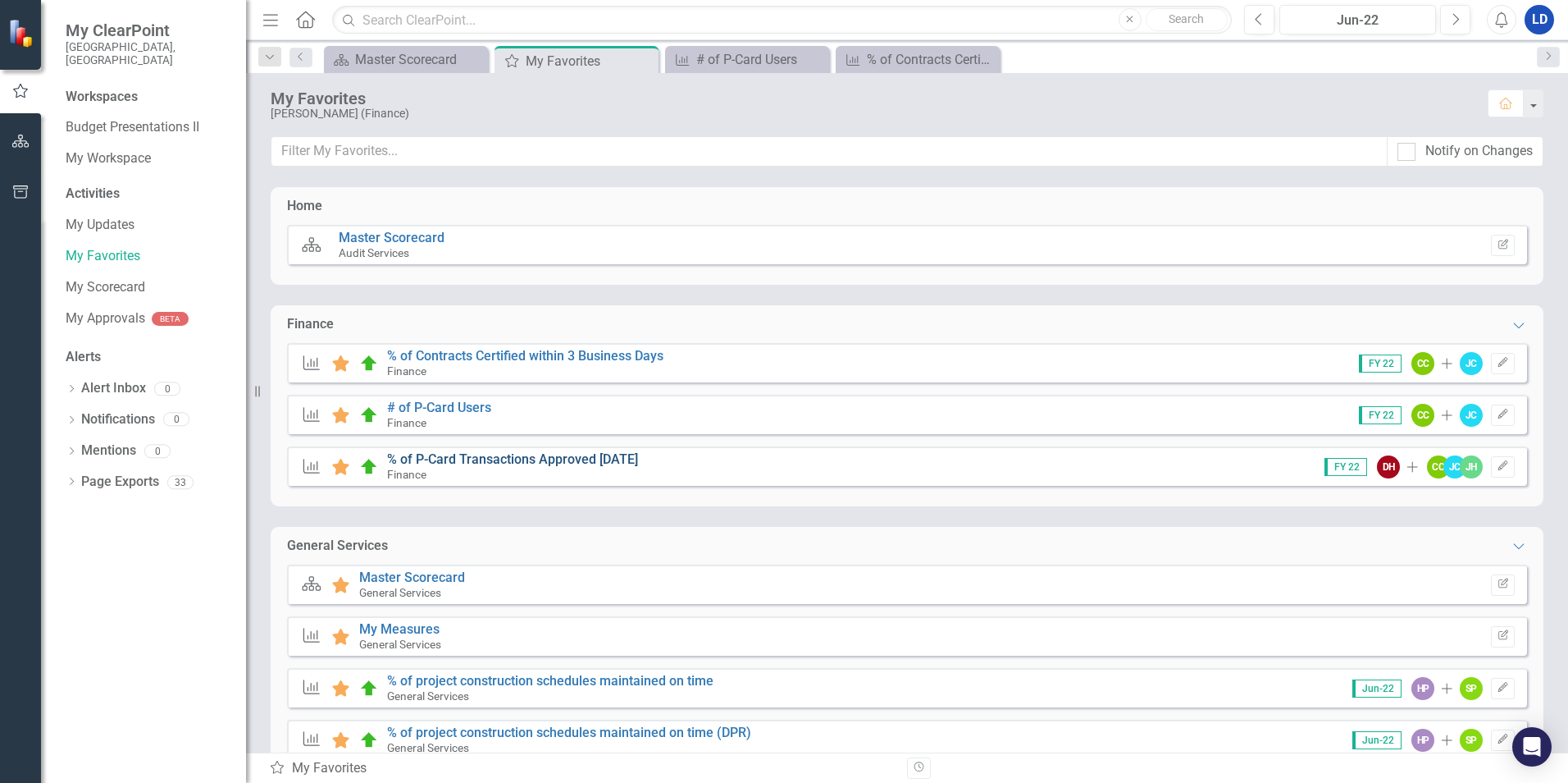
click at [458, 459] on link "% of P-Card Transactions Approved [DATE]" at bounding box center [512, 460] width 251 height 16
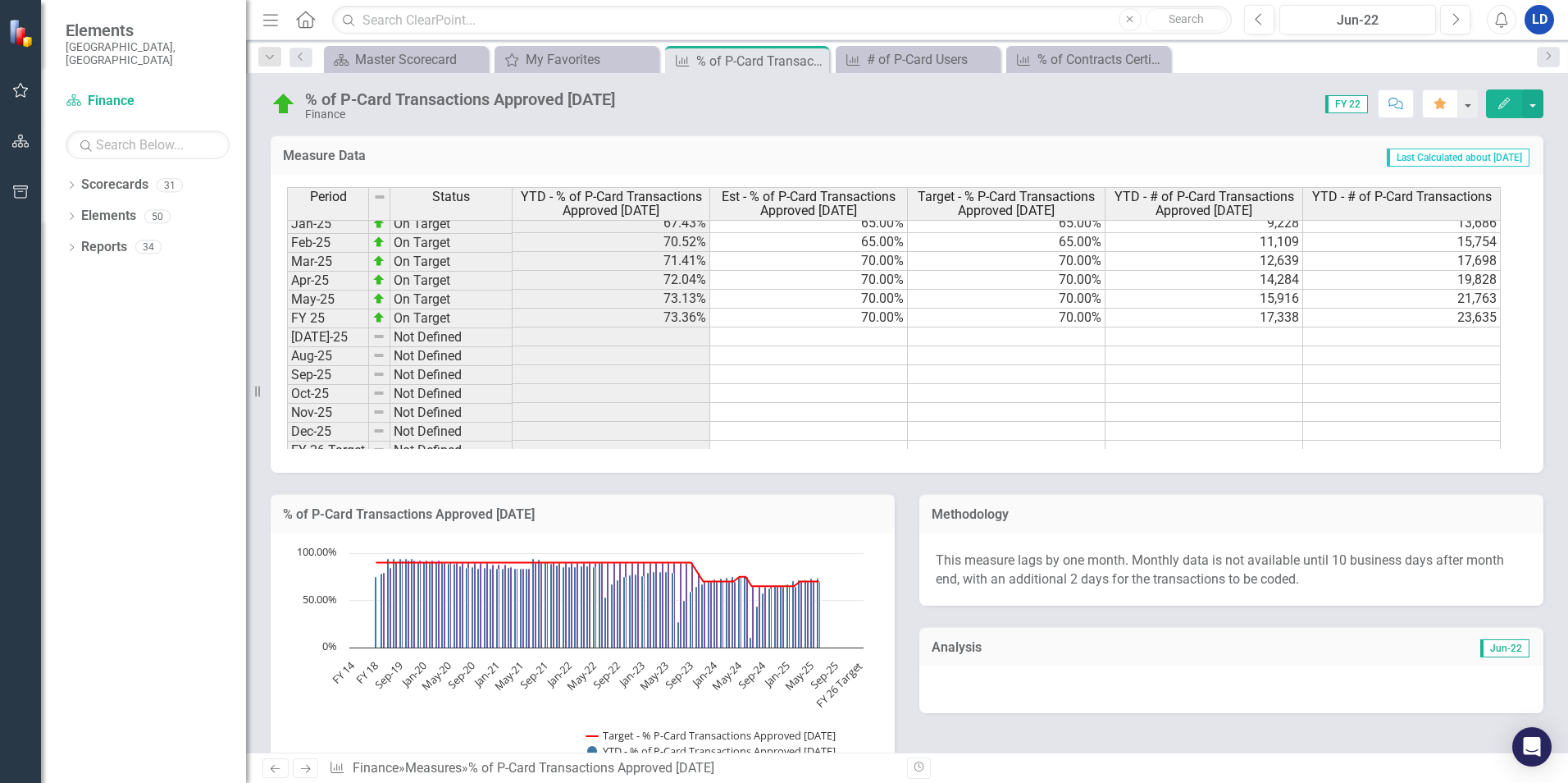
scroll to position [328, 0]
click at [807, 337] on tbody "FY 19 Needs Improvement 78.87% 80.00% 90.00% 16,824 21,332 FY 20 Close to Targe…" at bounding box center [894, 223] width 1214 height 473
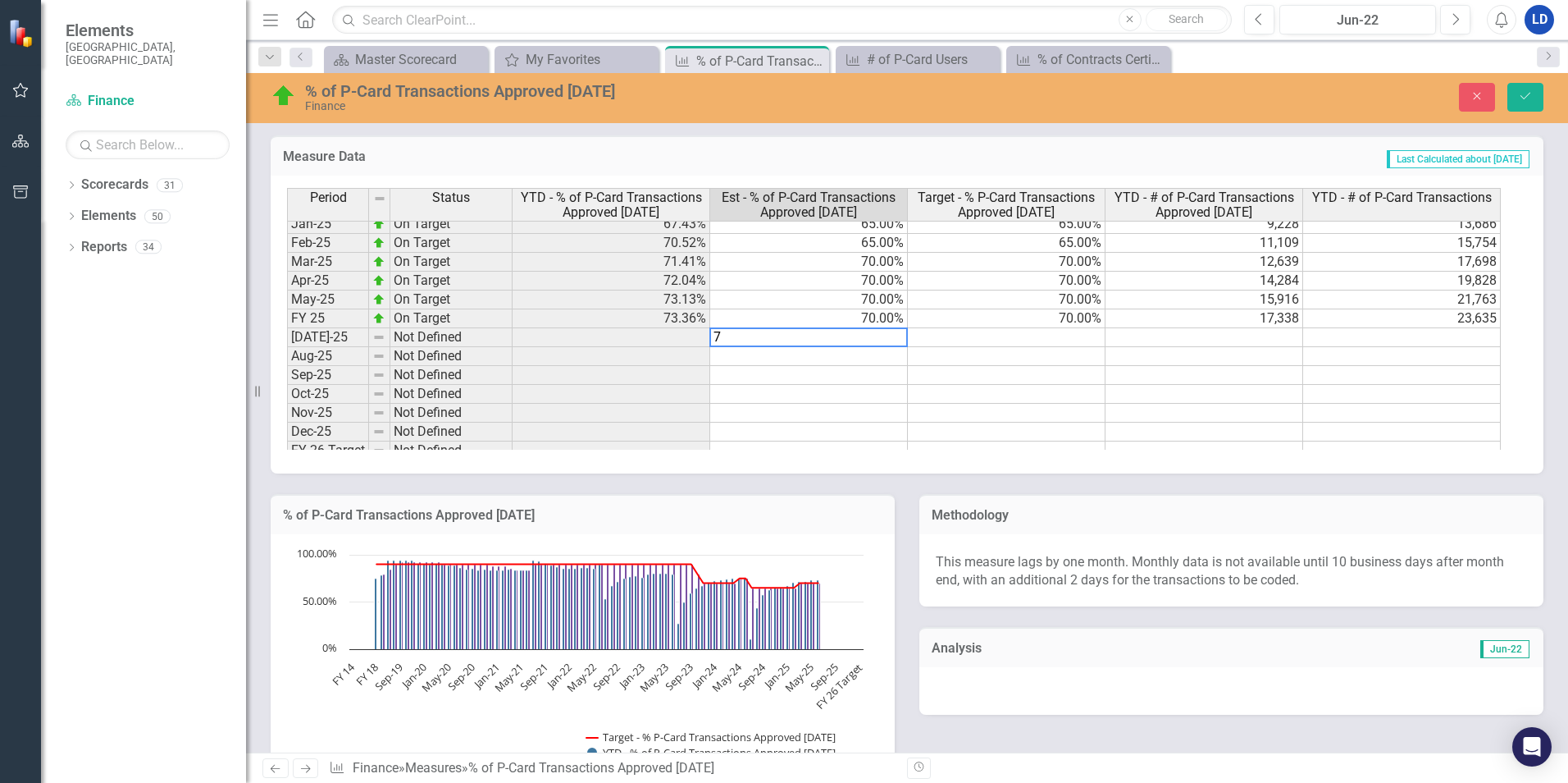
type textarea "70"
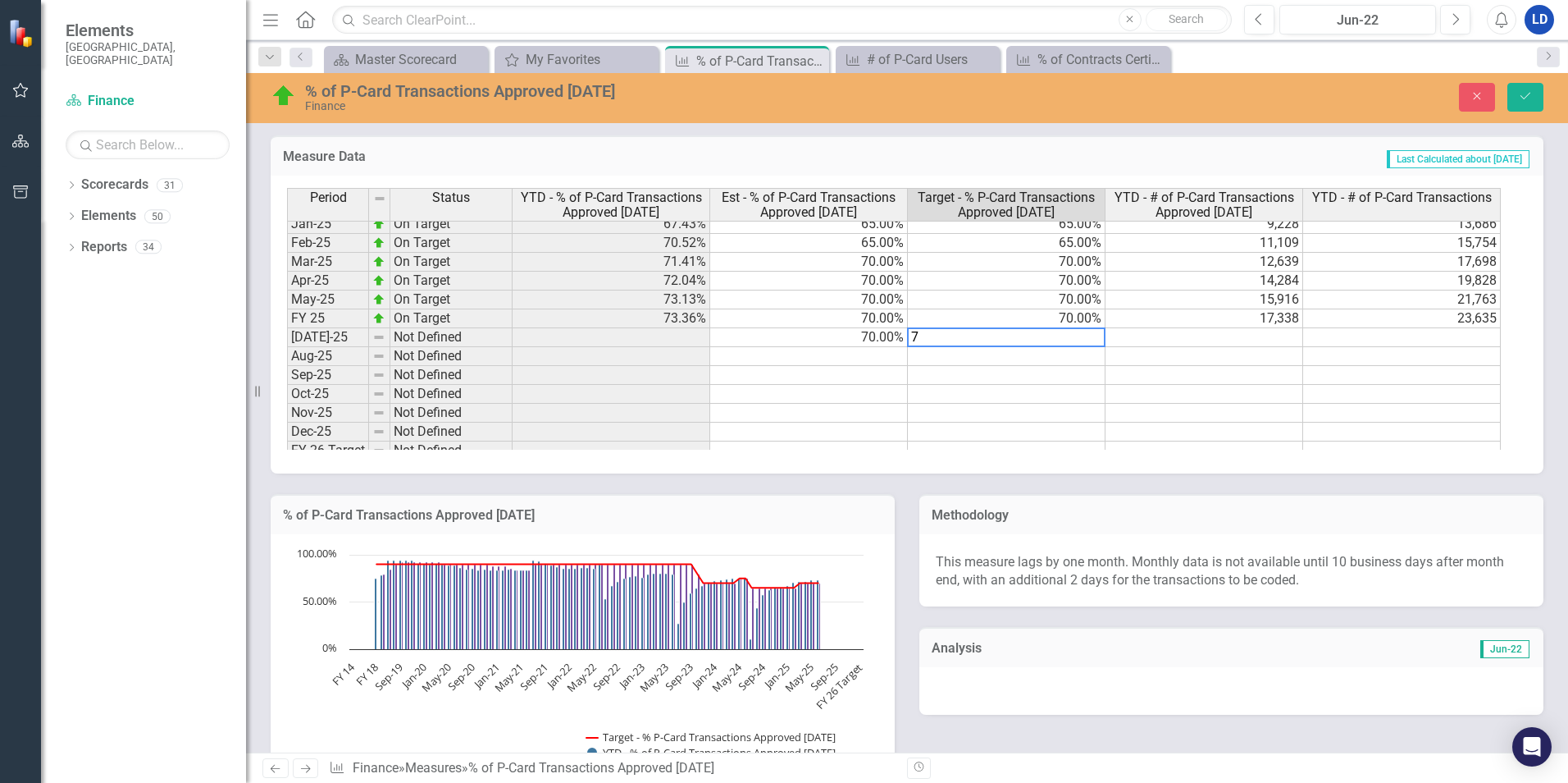
type textarea "70"
type textarea "254"
type textarea "1905"
click at [1525, 104] on button "Save" at bounding box center [1526, 97] width 36 height 29
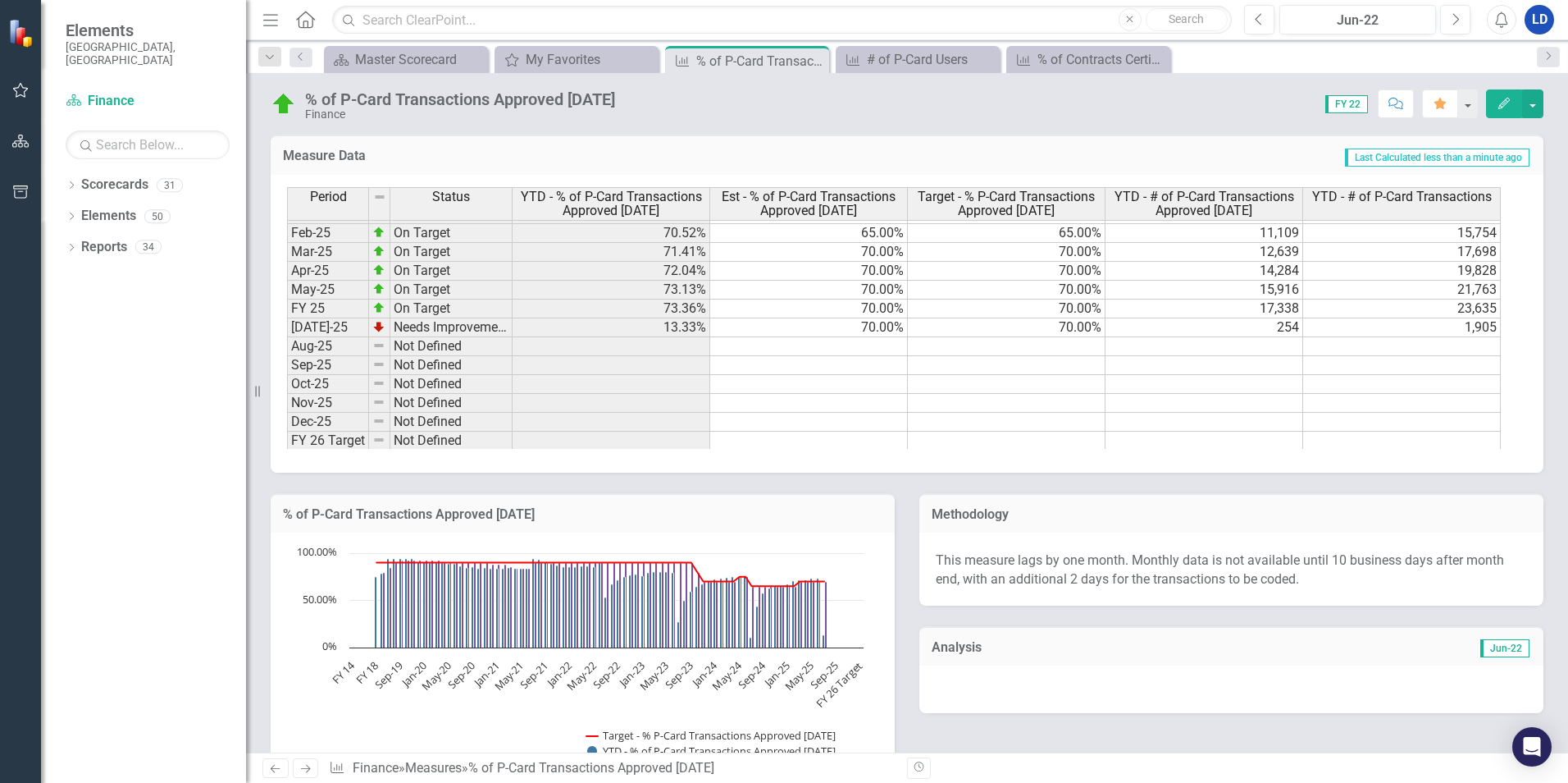
scroll to position [339, 0]
click at [1546, 19] on div "LD" at bounding box center [1539, 19] width 29 height 29
click at [1495, 201] on link "Logout Log Out" at bounding box center [1488, 207] width 130 height 30
